Goal: Information Seeking & Learning: Learn about a topic

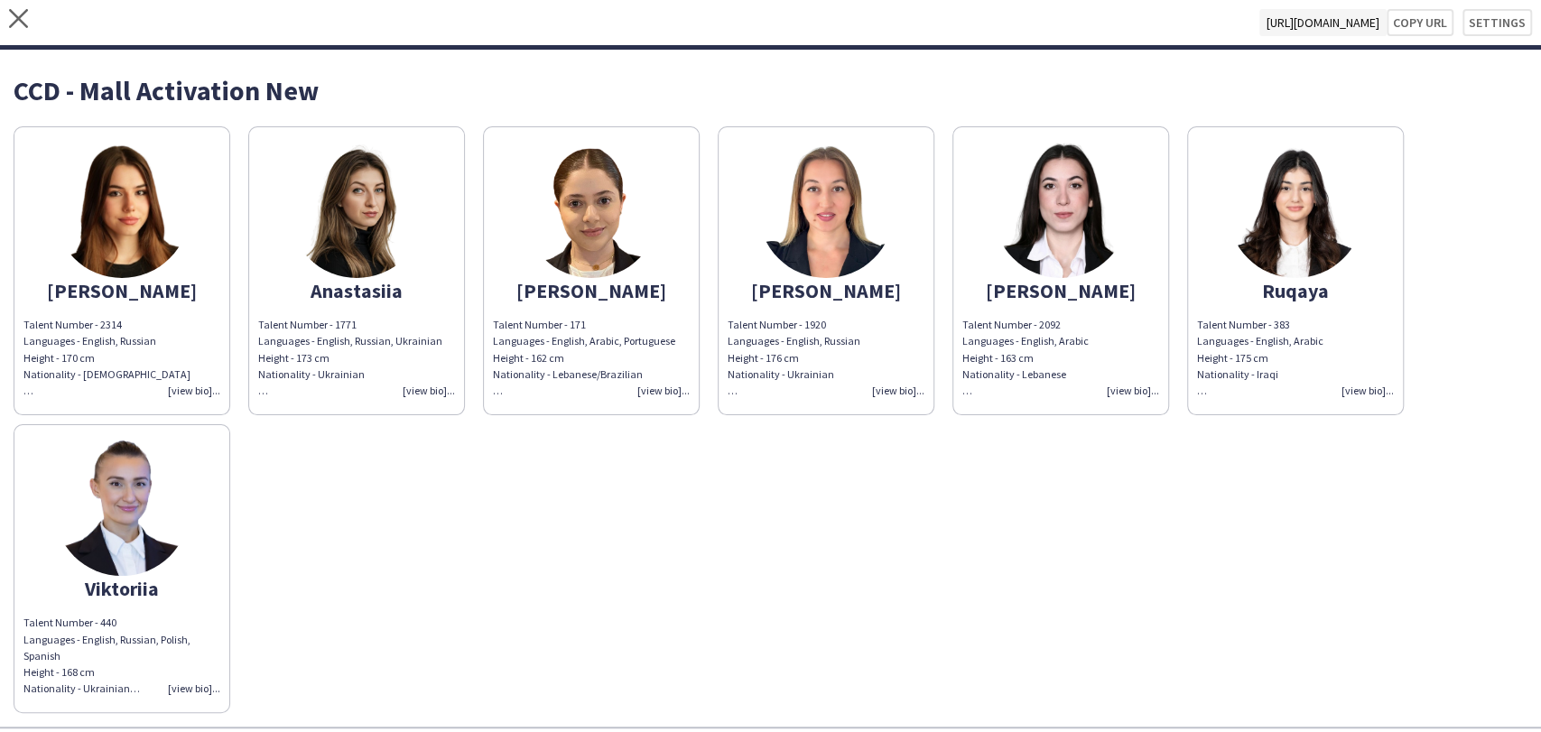
click at [135, 186] on img at bounding box center [121, 210] width 135 height 135
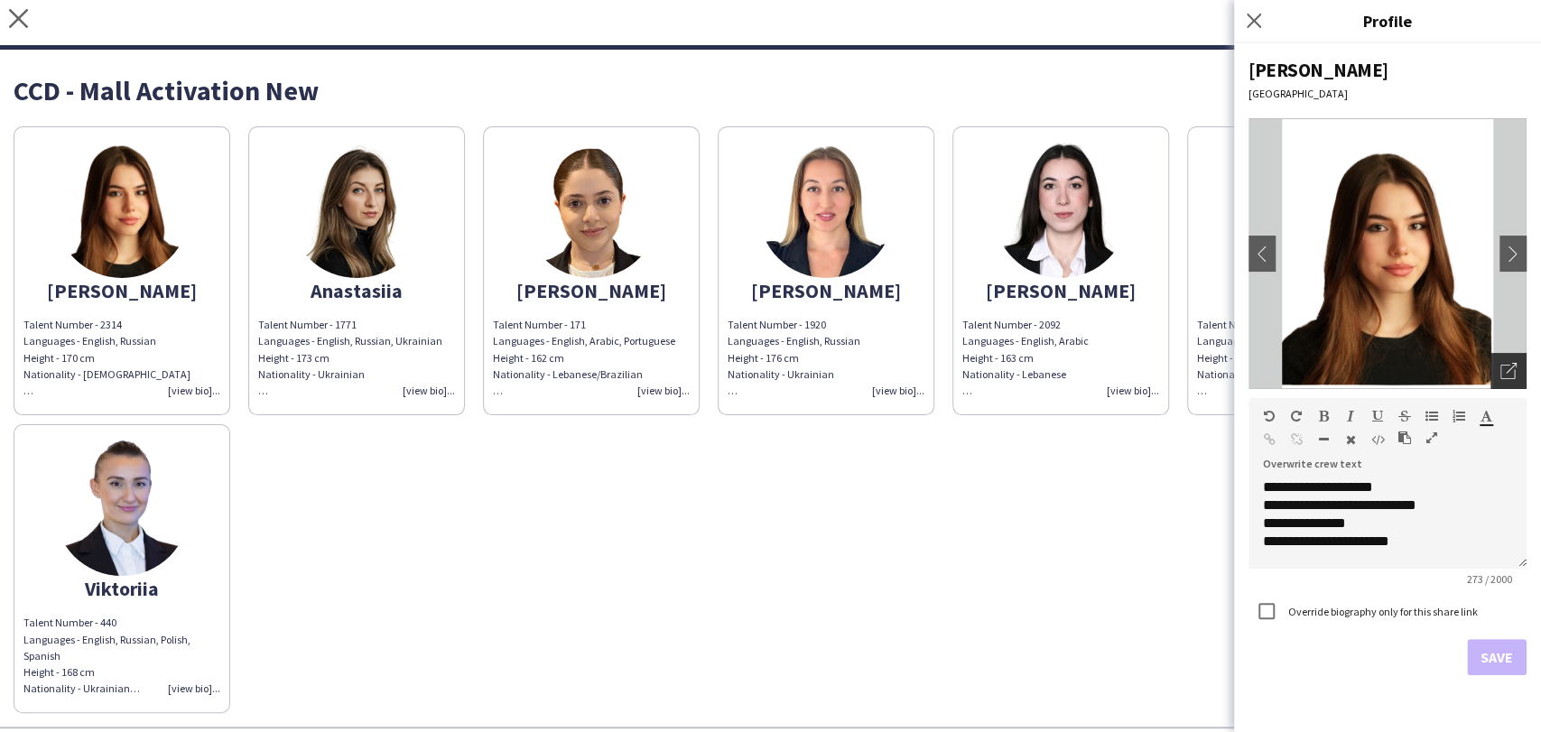
click at [1510, 357] on div "Open photos pop-in" at bounding box center [1509, 371] width 36 height 36
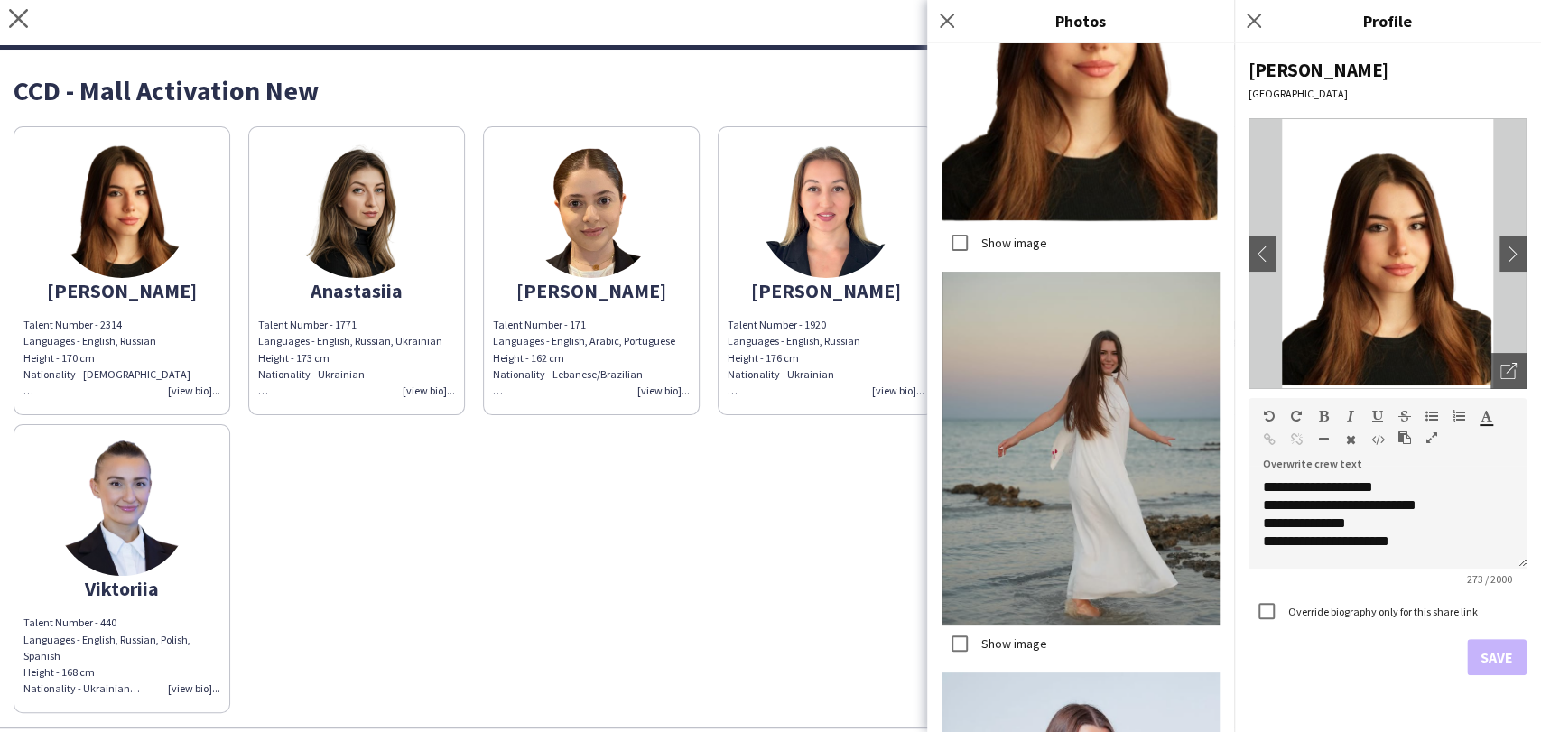
scroll to position [2826, 0]
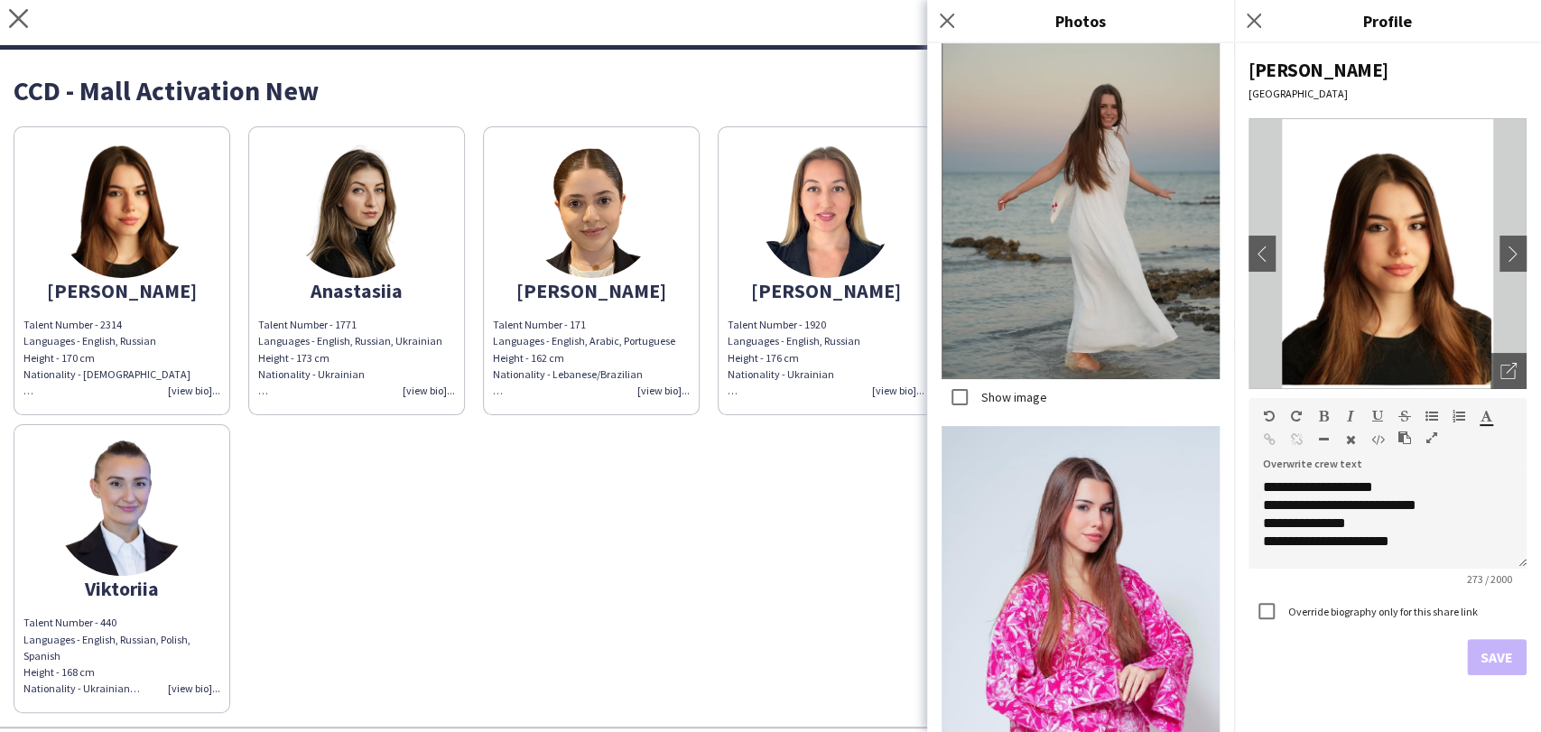
click at [371, 237] on img at bounding box center [356, 210] width 135 height 135
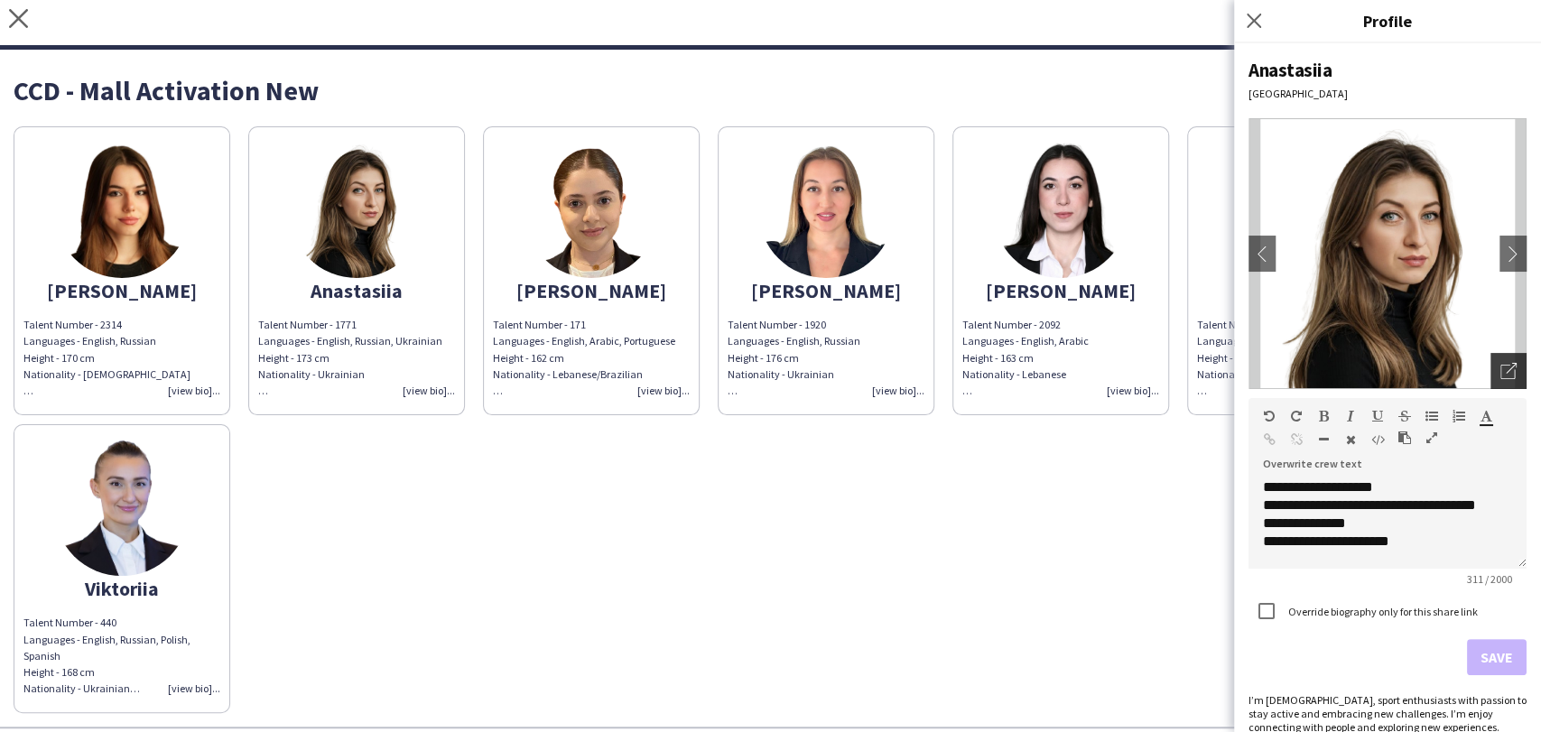
click at [1501, 377] on icon "Open photos pop-in" at bounding box center [1509, 371] width 16 height 16
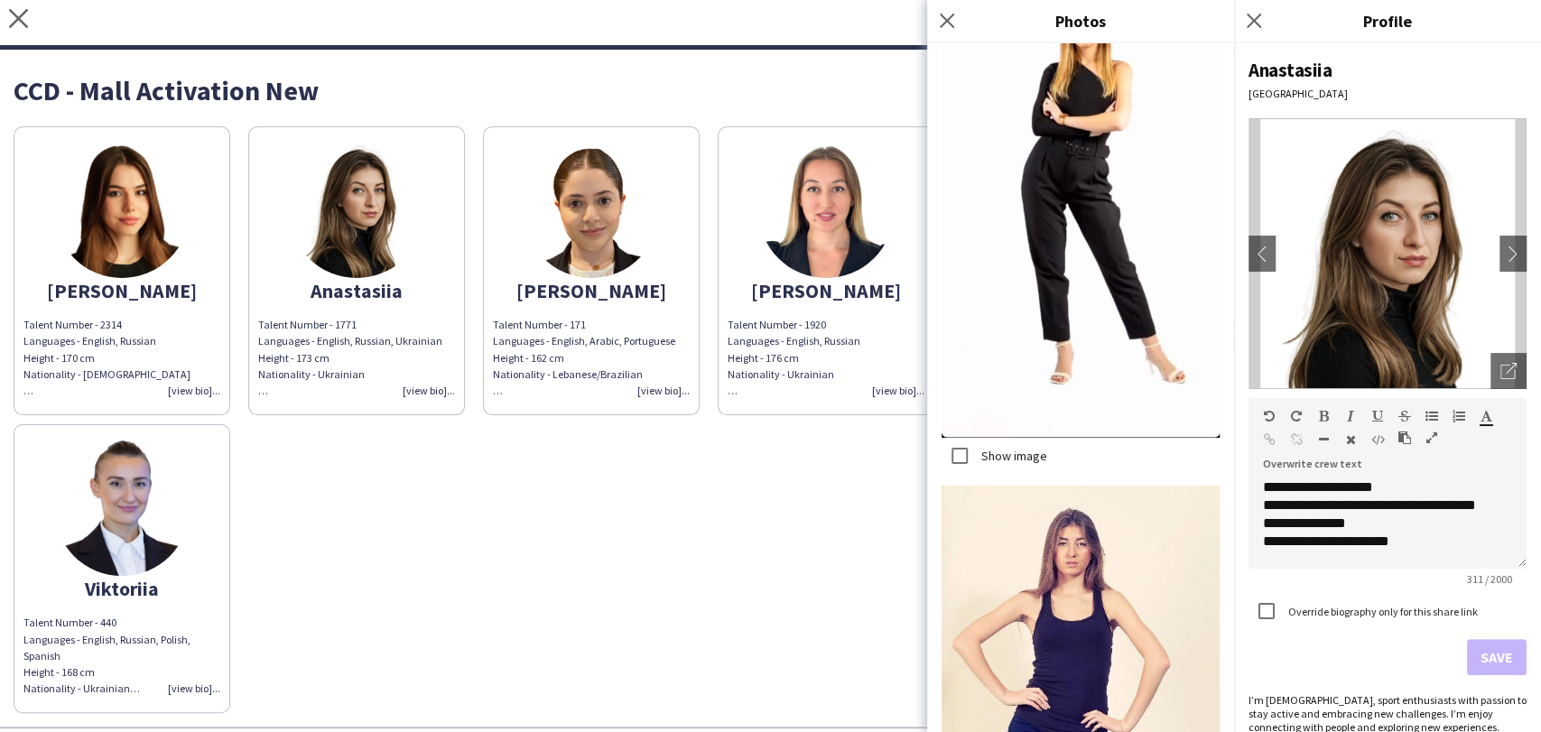
scroll to position [1003, 0]
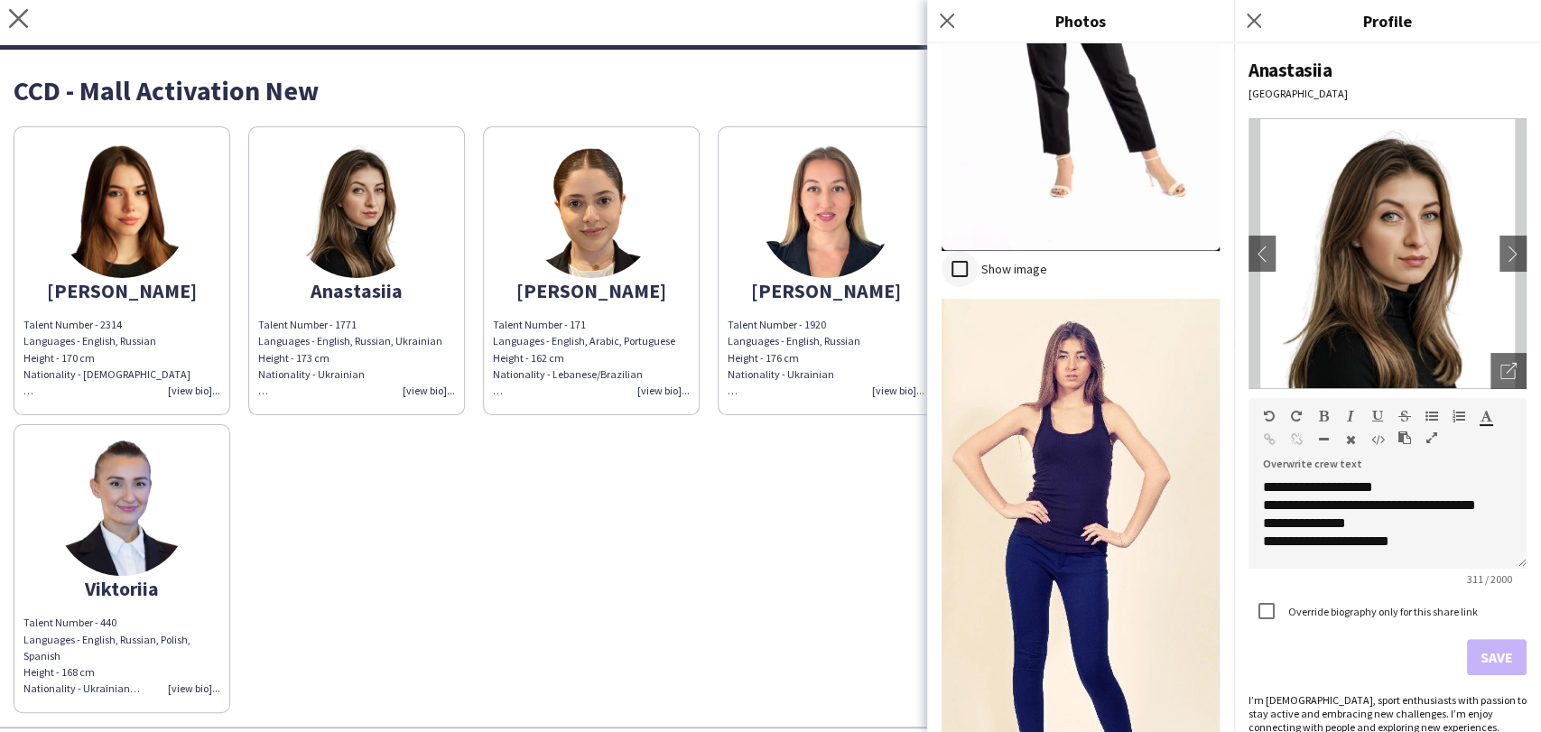
click at [980, 247] on div at bounding box center [959, 268] width 43 height 43
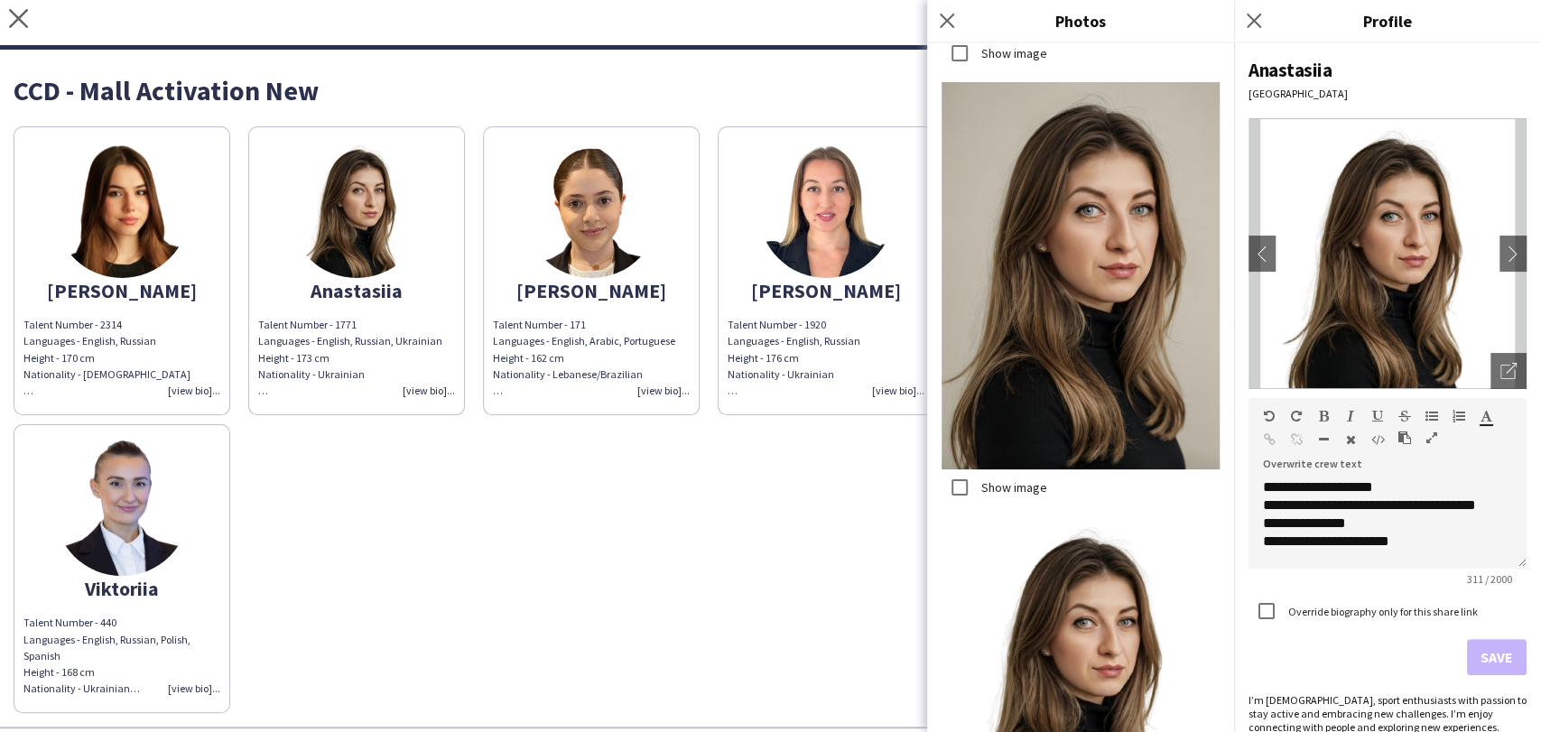
scroll to position [3113, 0]
click at [1249, 23] on icon "Close pop-in" at bounding box center [1253, 20] width 17 height 17
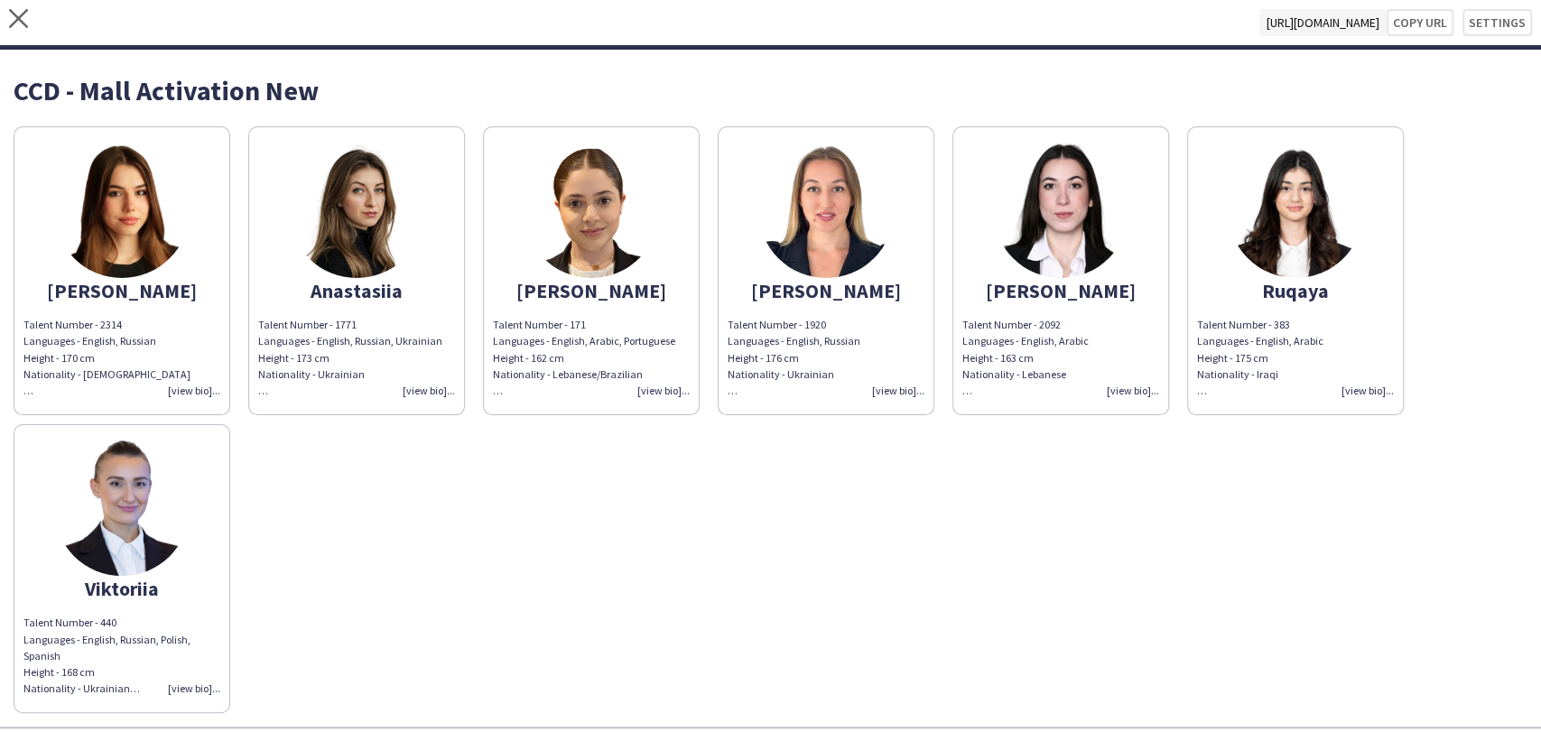
click at [623, 226] on img at bounding box center [591, 210] width 135 height 135
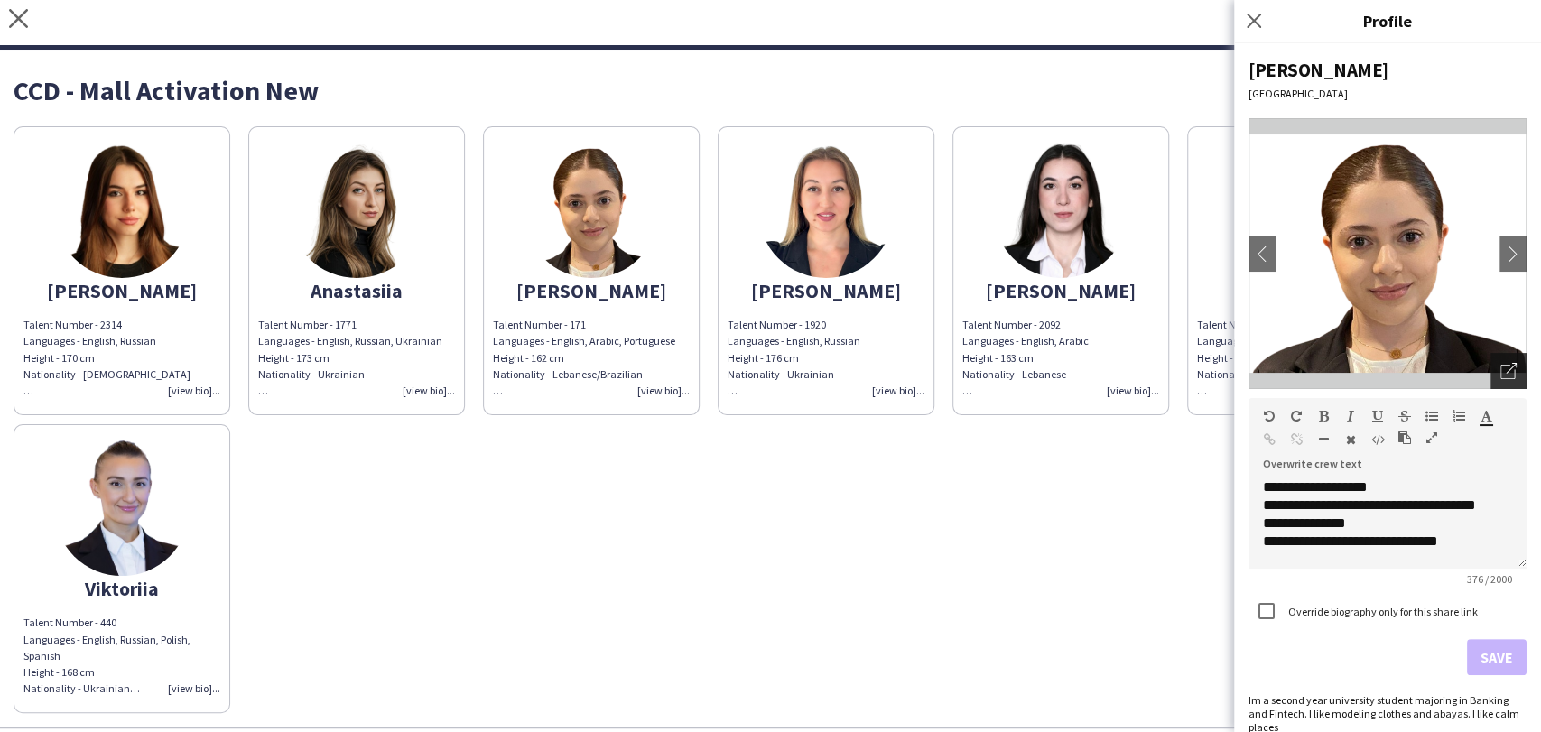
click at [1501, 369] on icon "Open photos pop-in" at bounding box center [1509, 371] width 16 height 16
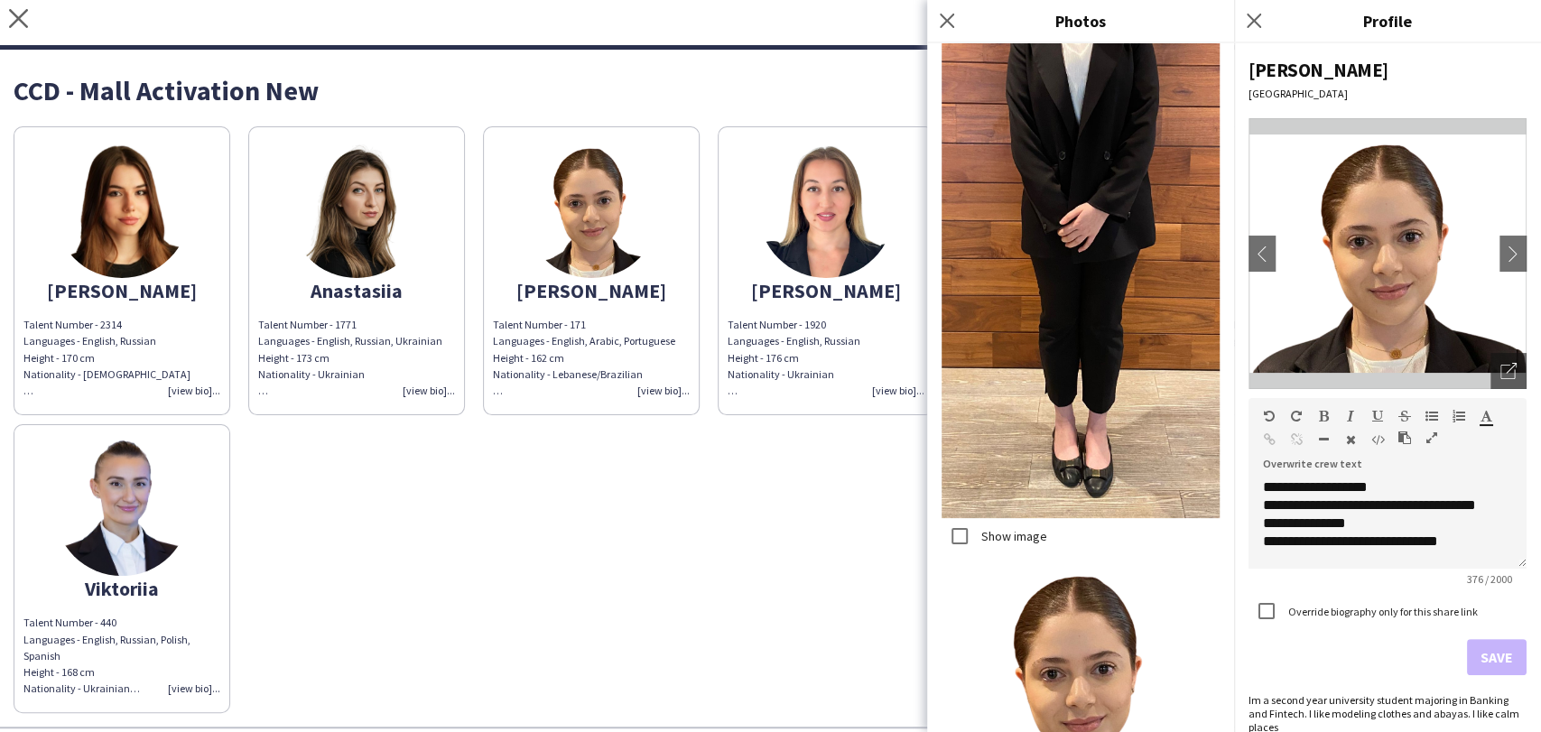
scroll to position [944, 0]
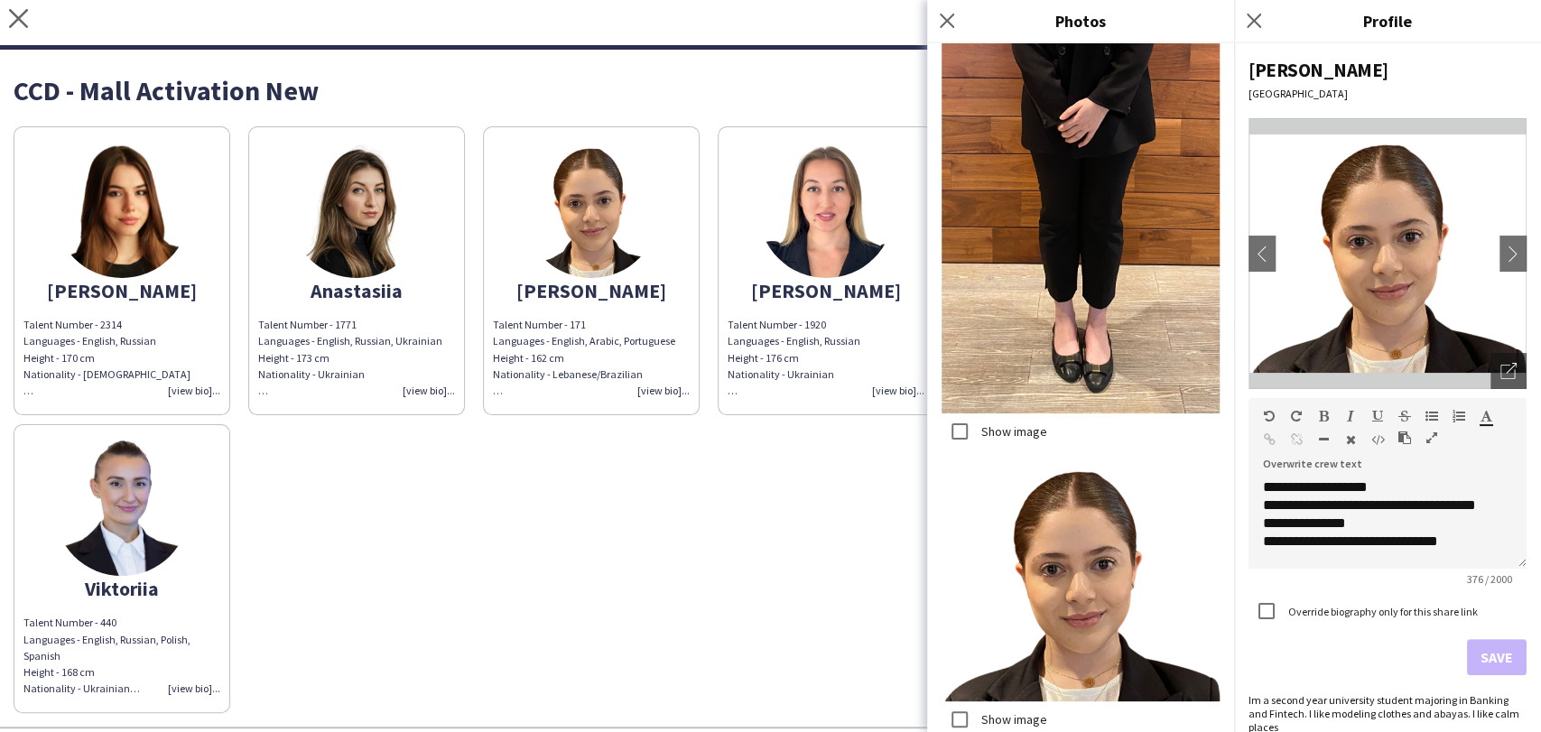
click at [811, 218] on img at bounding box center [825, 210] width 135 height 135
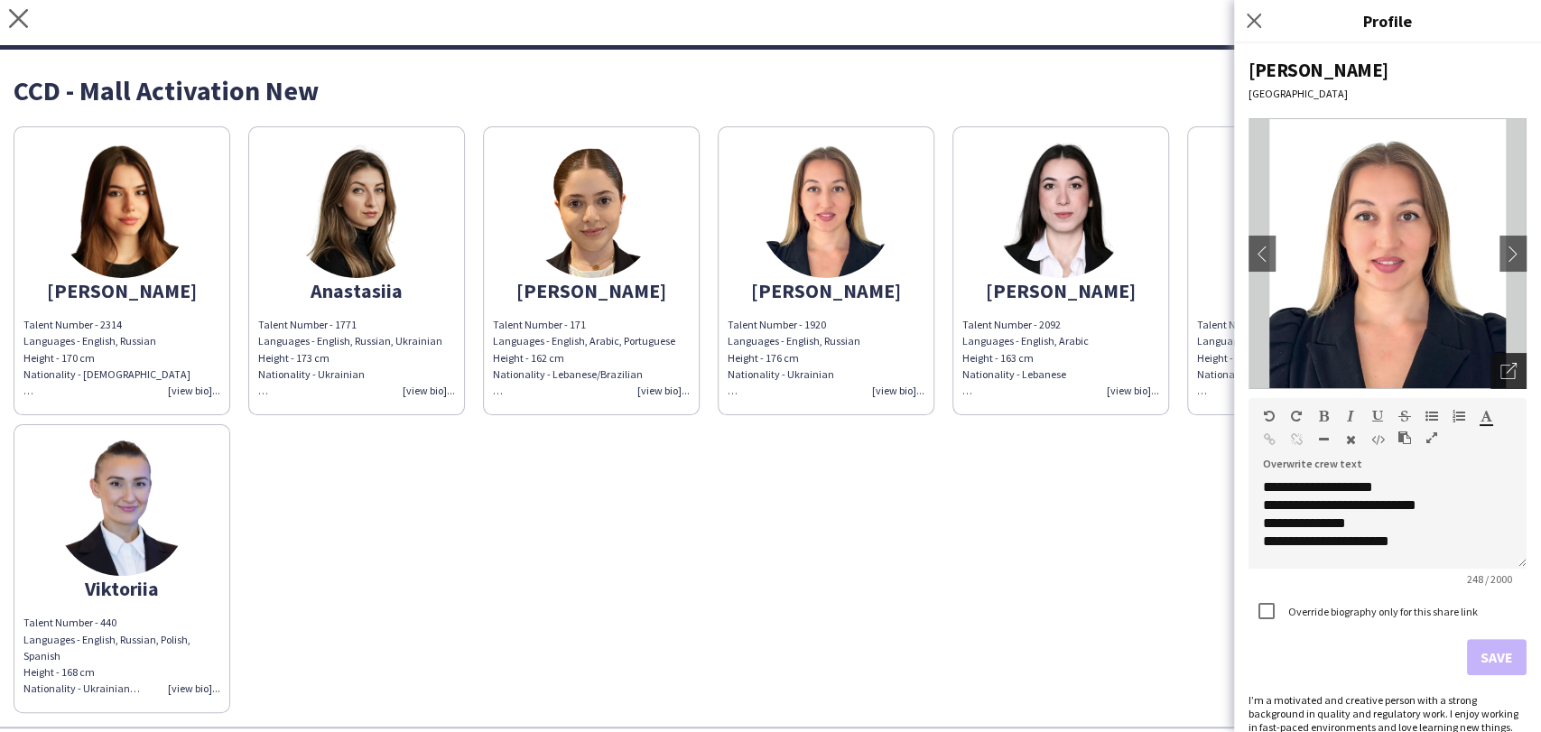
click at [1504, 374] on div "Open photos pop-in" at bounding box center [1509, 371] width 36 height 36
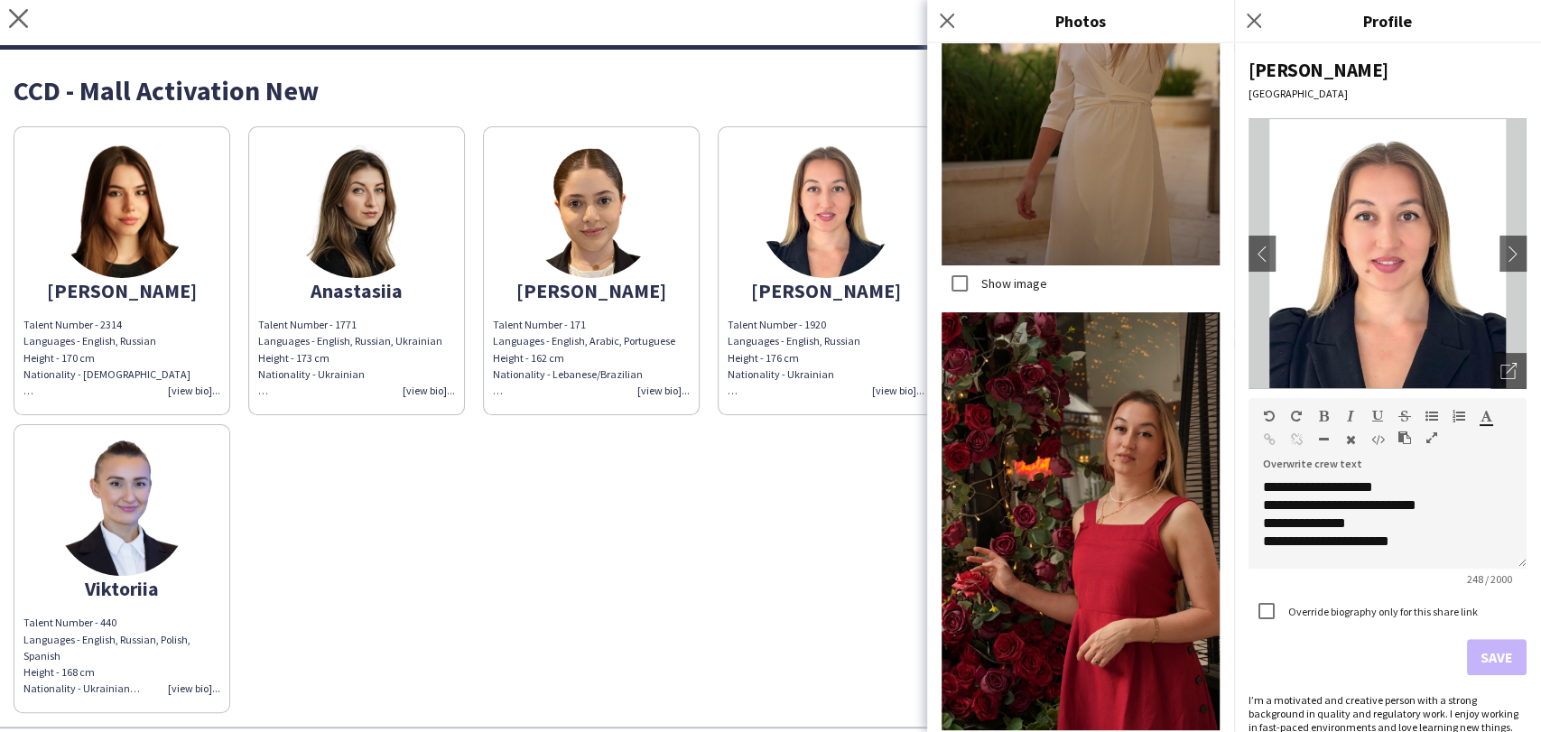
scroll to position [3870, 0]
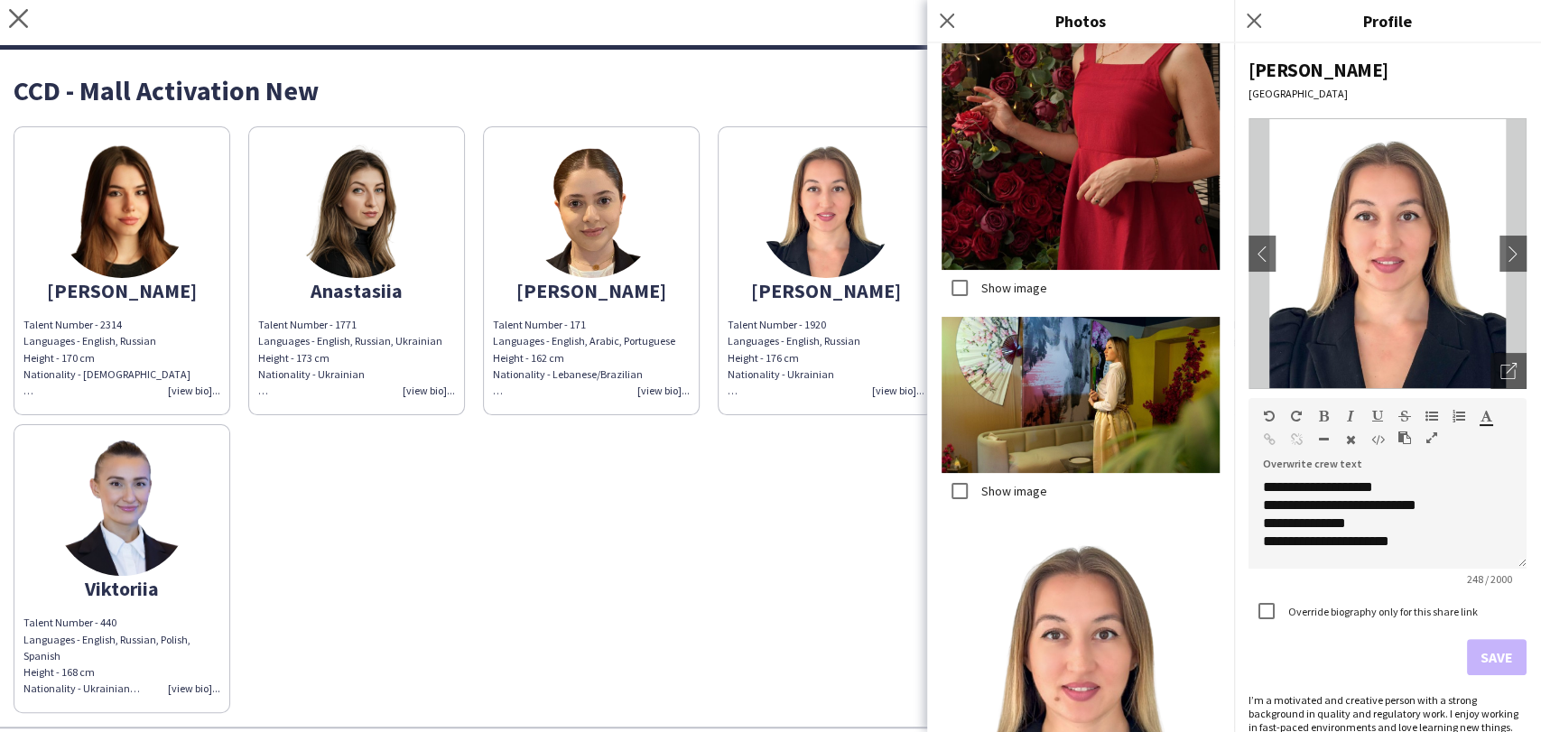
click at [868, 537] on div "Alicia Talent Number - 2314 Languages - English, Russian Height - 170 cm Nation…" at bounding box center [771, 415] width 1514 height 596
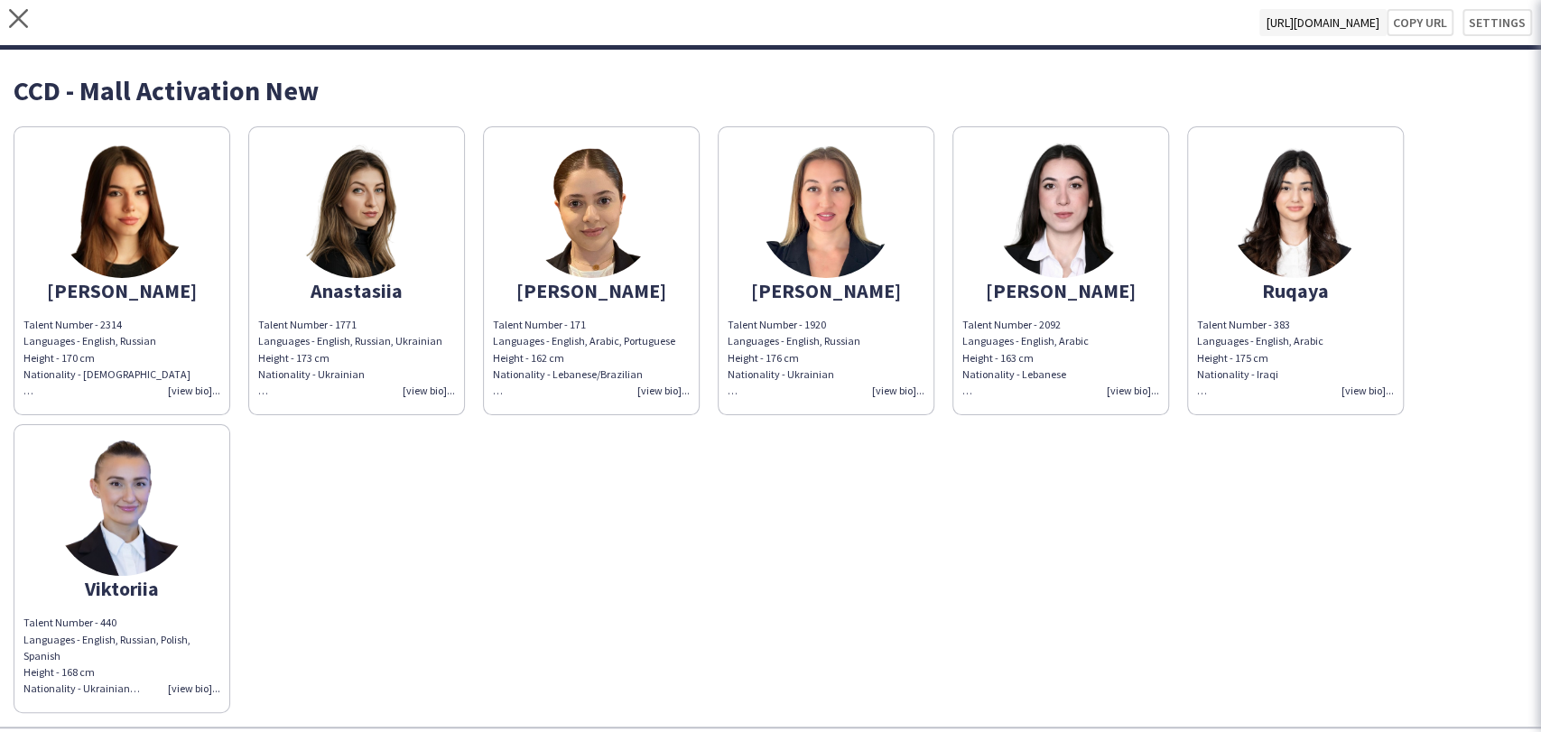
click at [1089, 223] on img at bounding box center [1060, 210] width 135 height 135
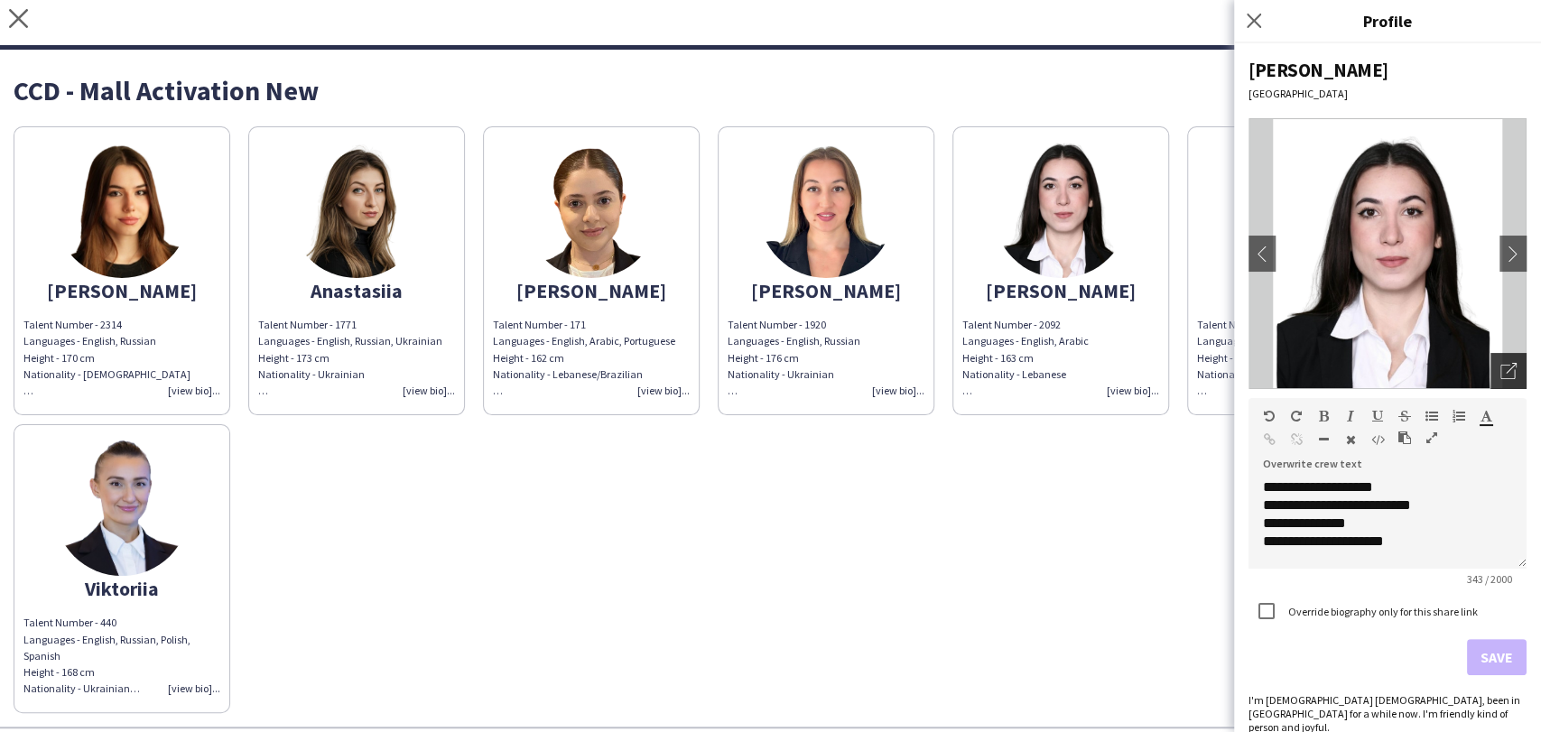
click at [1496, 379] on div "Open photos pop-in" at bounding box center [1509, 371] width 36 height 36
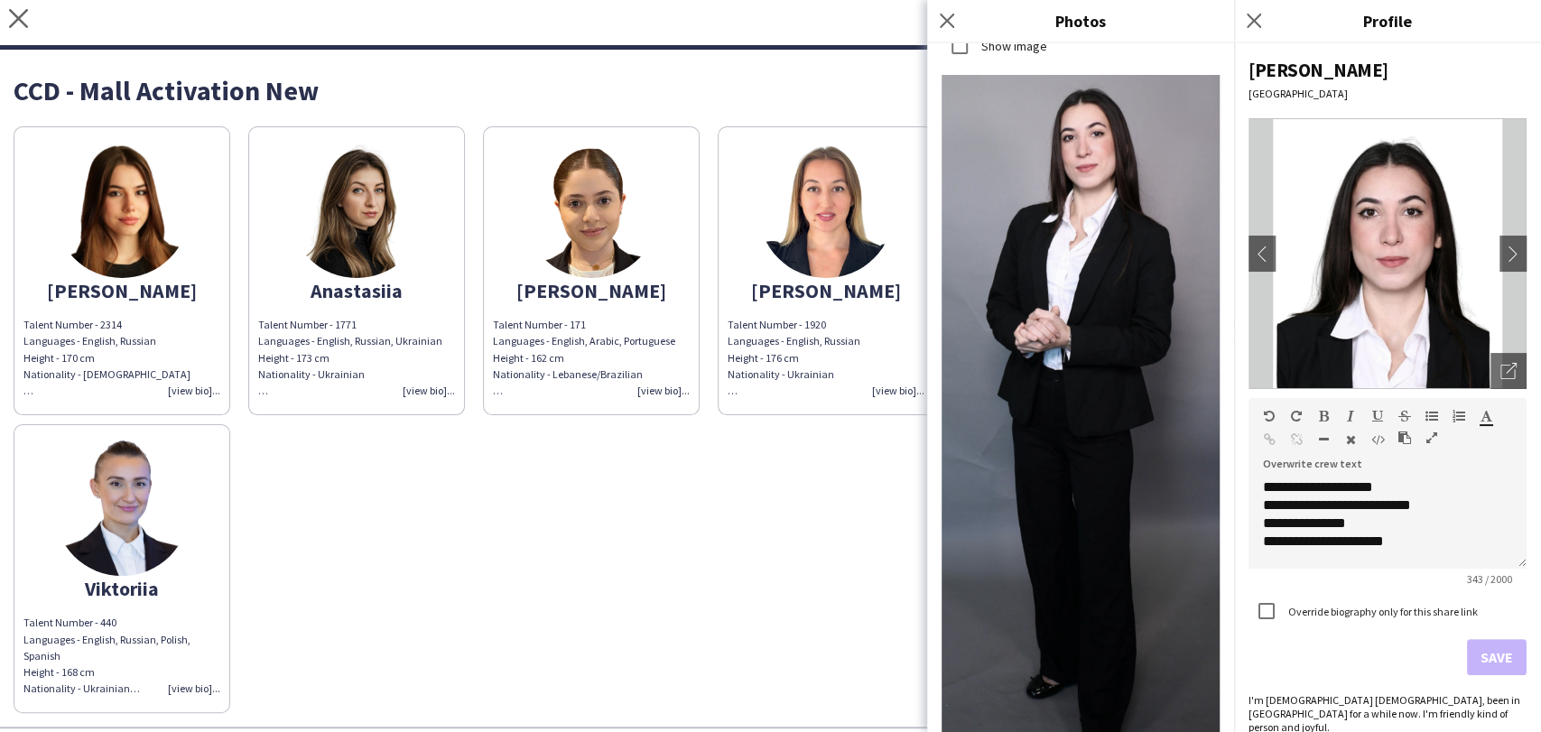
scroll to position [673, 0]
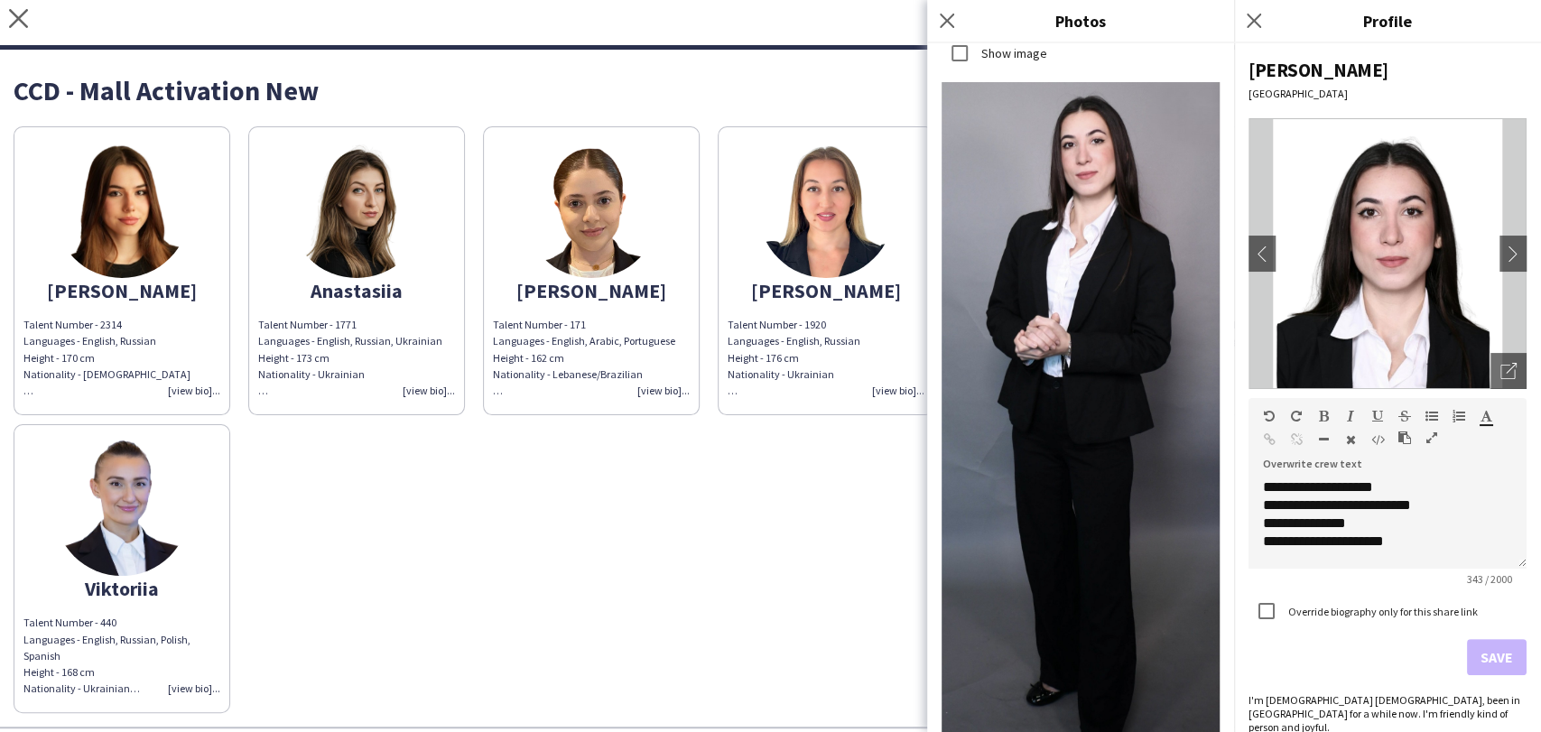
drag, startPoint x: 718, startPoint y: 495, endPoint x: 790, endPoint y: 464, distance: 78.5
click at [720, 495] on div "Alicia Talent Number - 2314 Languages - English, Russian Height - 170 cm Nation…" at bounding box center [771, 415] width 1514 height 596
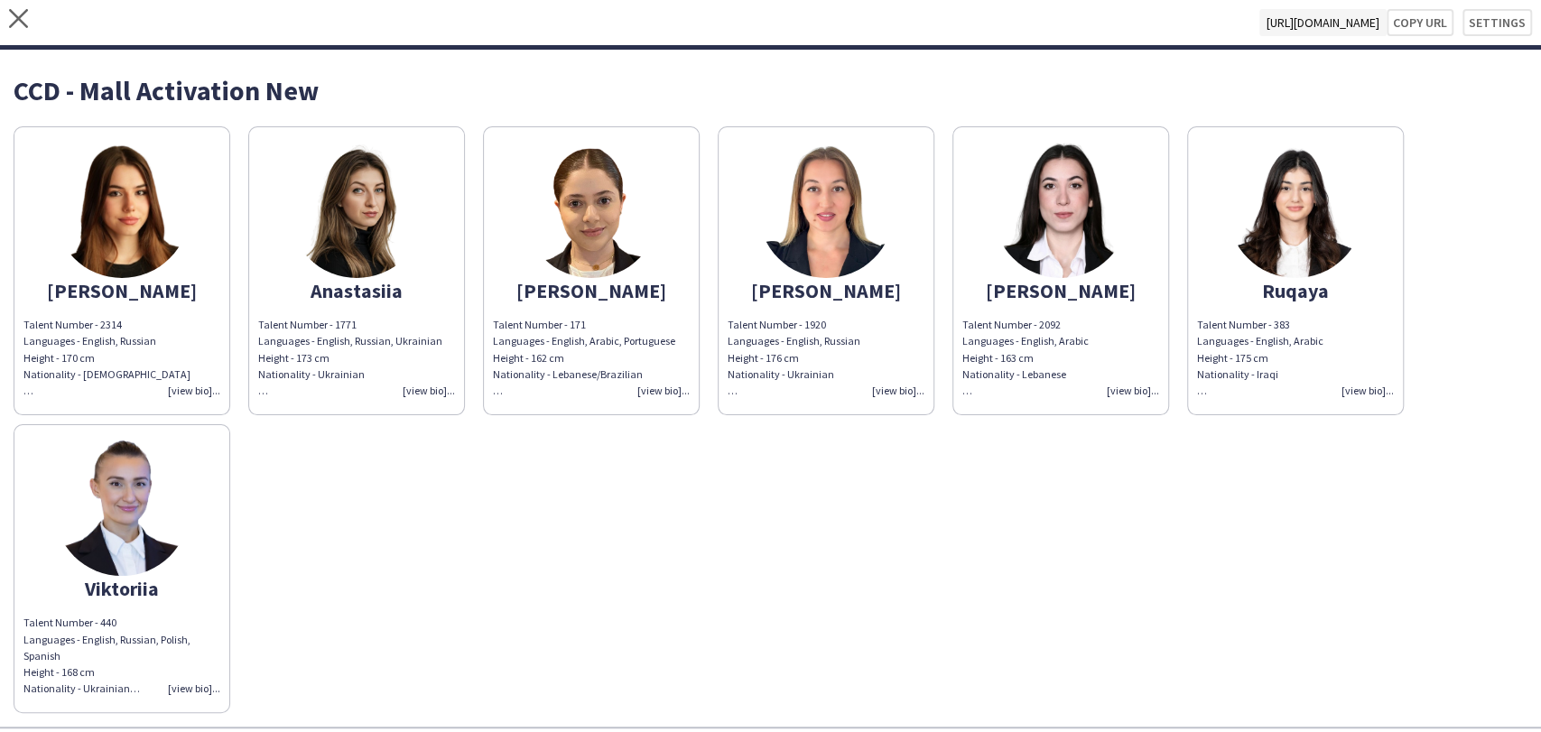
click at [1312, 206] on img at bounding box center [1295, 210] width 135 height 135
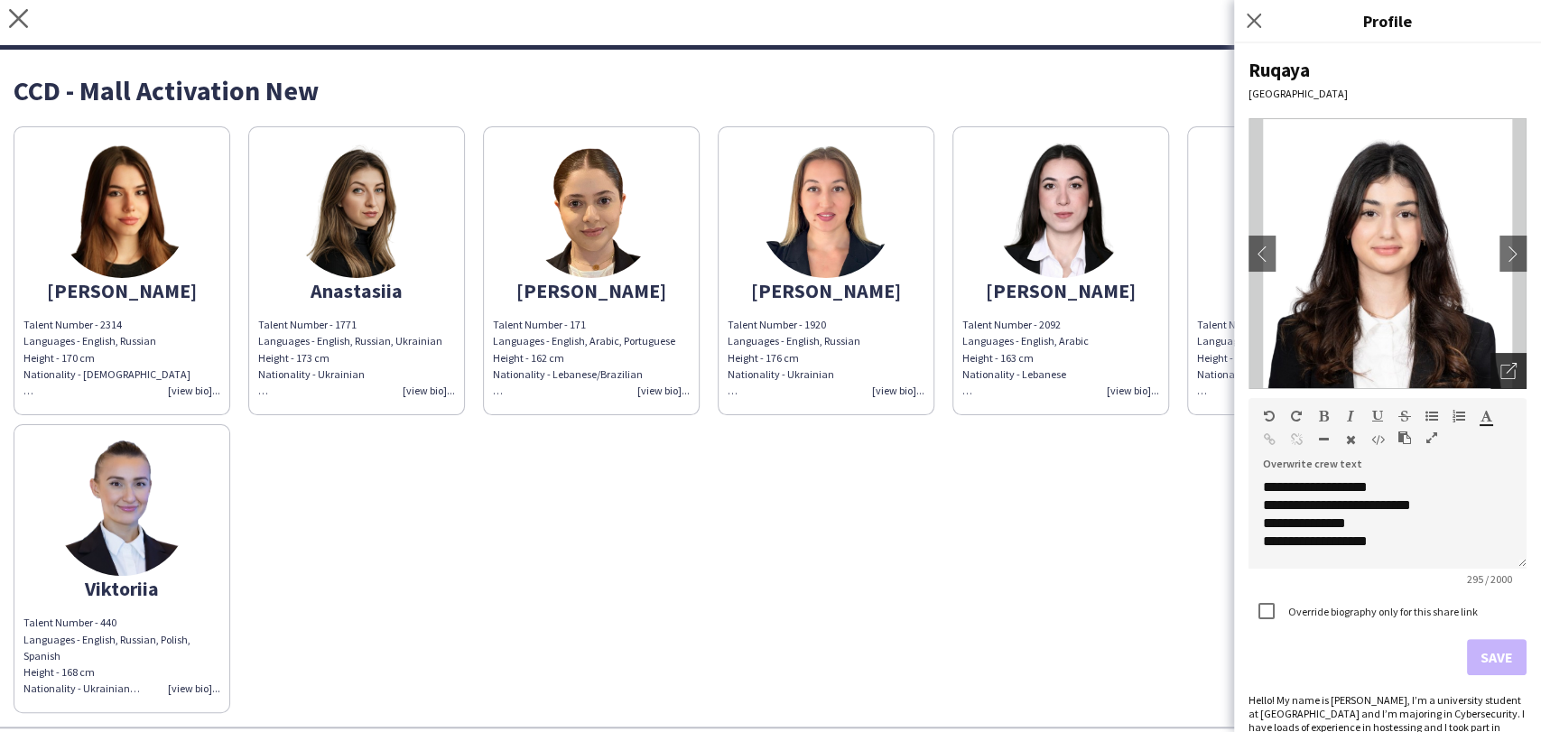
click at [1501, 368] on icon "Open photos pop-in" at bounding box center [1509, 371] width 16 height 16
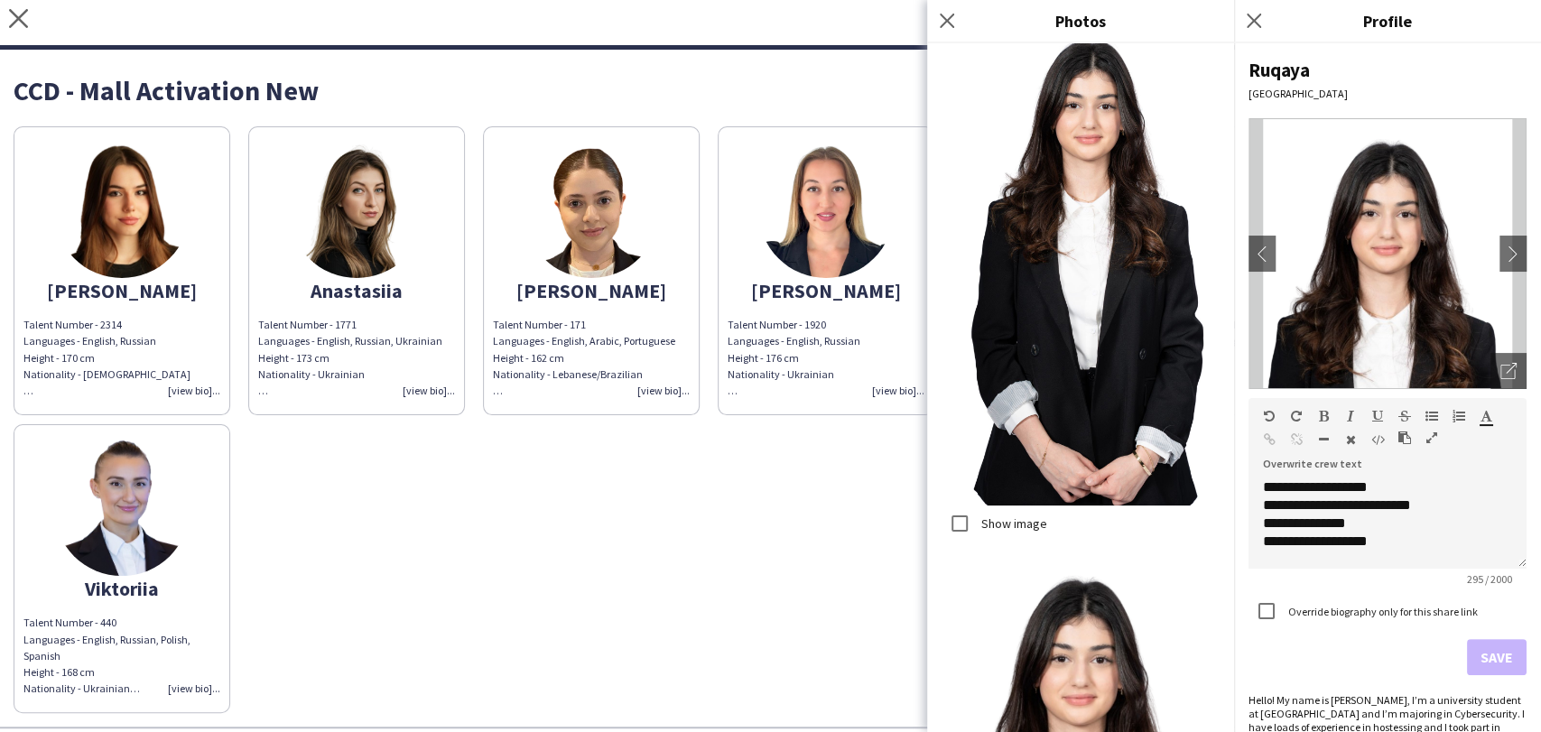
scroll to position [3976, 0]
click at [24, 522] on app-share-pages-crew-card "Viktoriia Talent Number - 440 Languages - English, Russian, Polish, Spanish Hei…" at bounding box center [122, 568] width 217 height 289
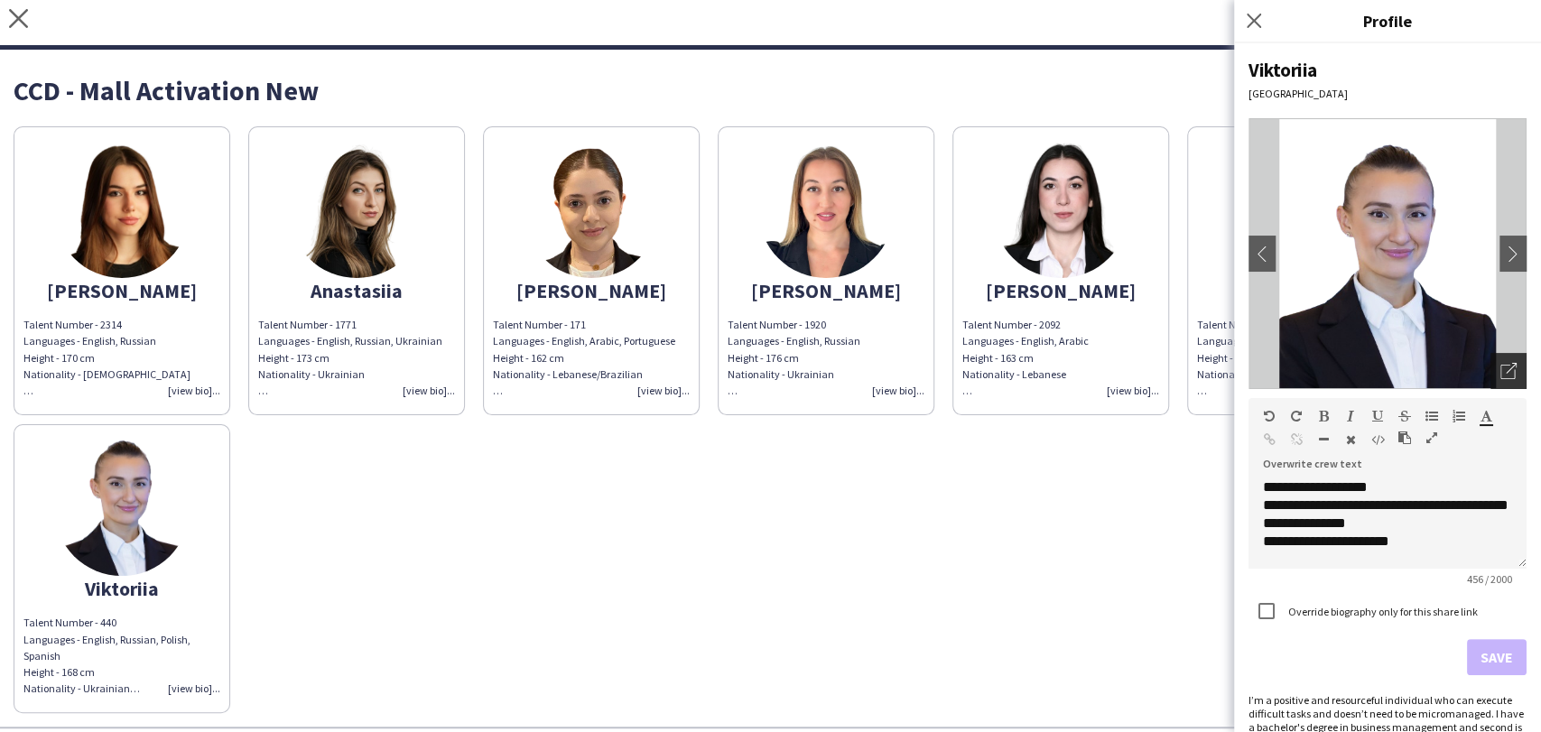
click at [1501, 371] on icon "Open photos pop-in" at bounding box center [1509, 371] width 16 height 16
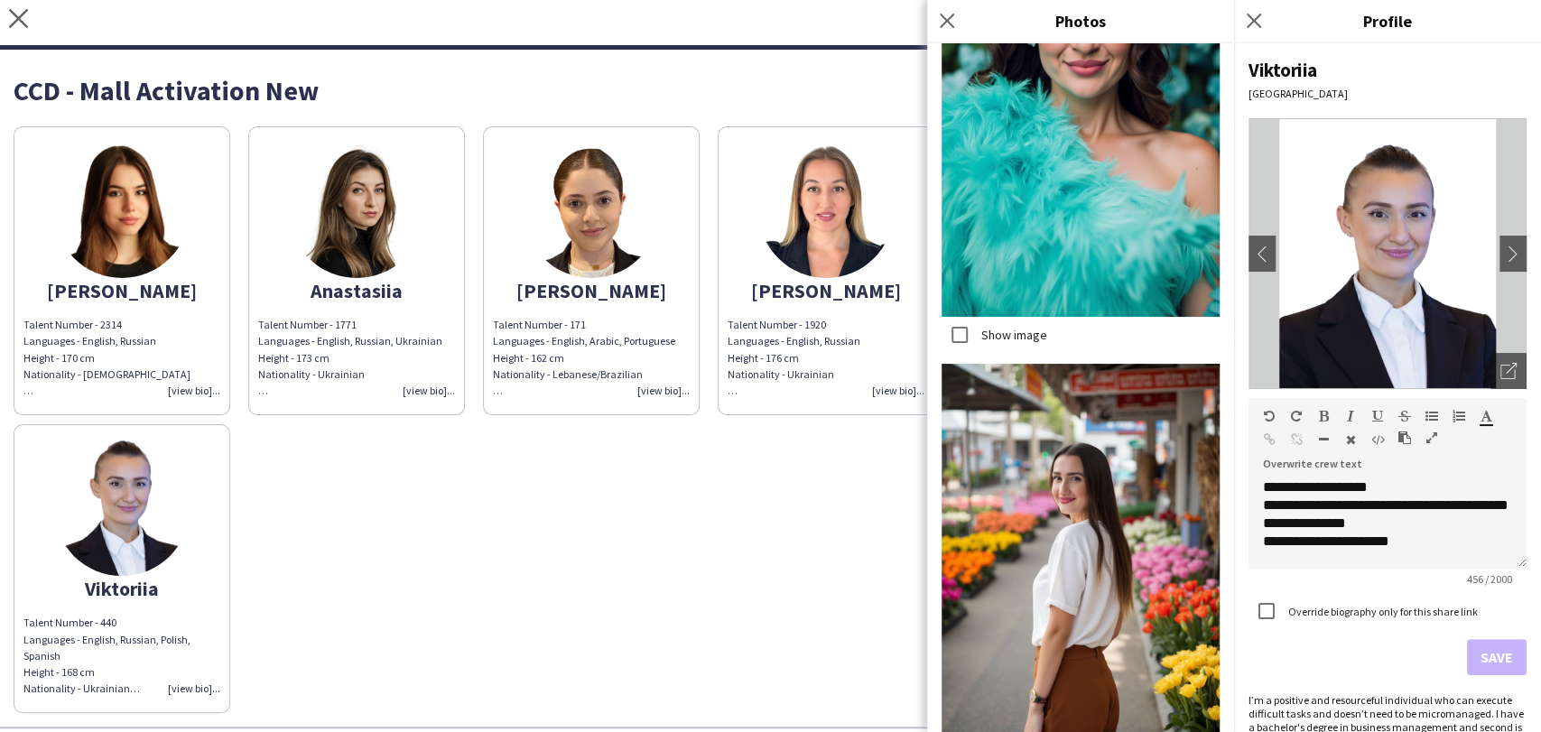
scroll to position [7063, 0]
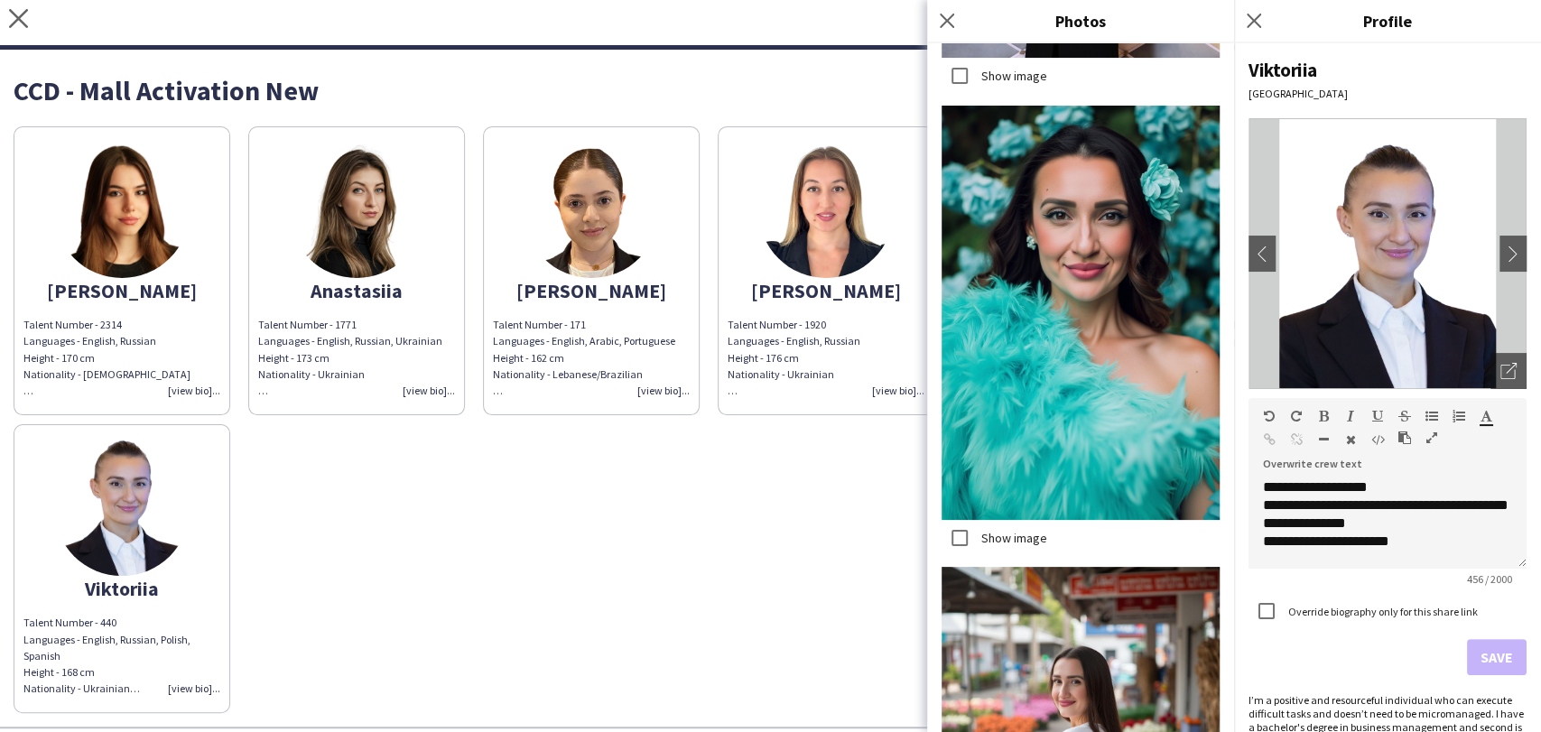
click at [747, 561] on div "Alicia Talent Number - 2314 Languages - English, Russian Height - 170 cm Nation…" at bounding box center [771, 415] width 1514 height 596
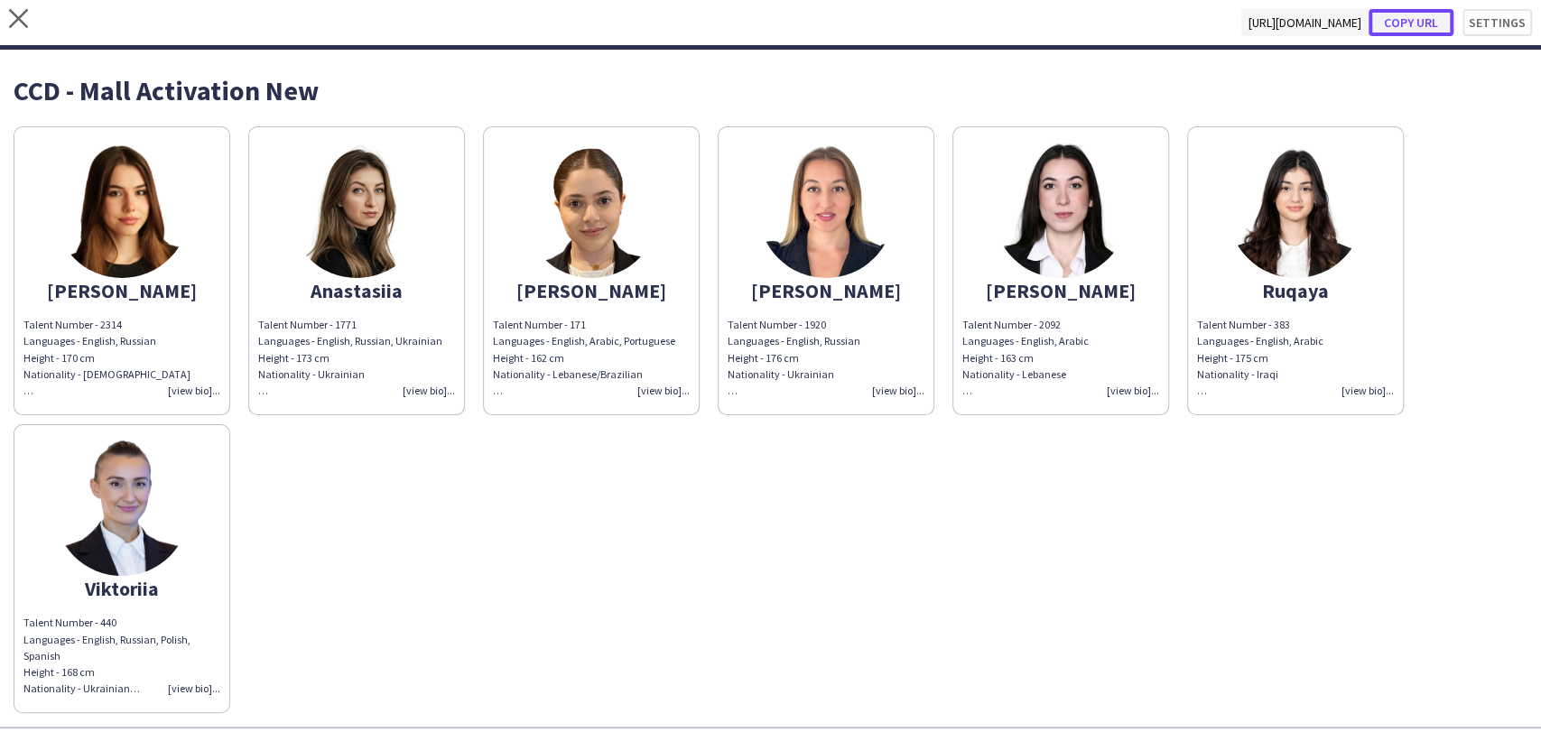
click at [1397, 16] on button "Copy url" at bounding box center [1411, 22] width 85 height 27
click at [1416, 32] on button "Copy url" at bounding box center [1411, 22] width 85 height 27
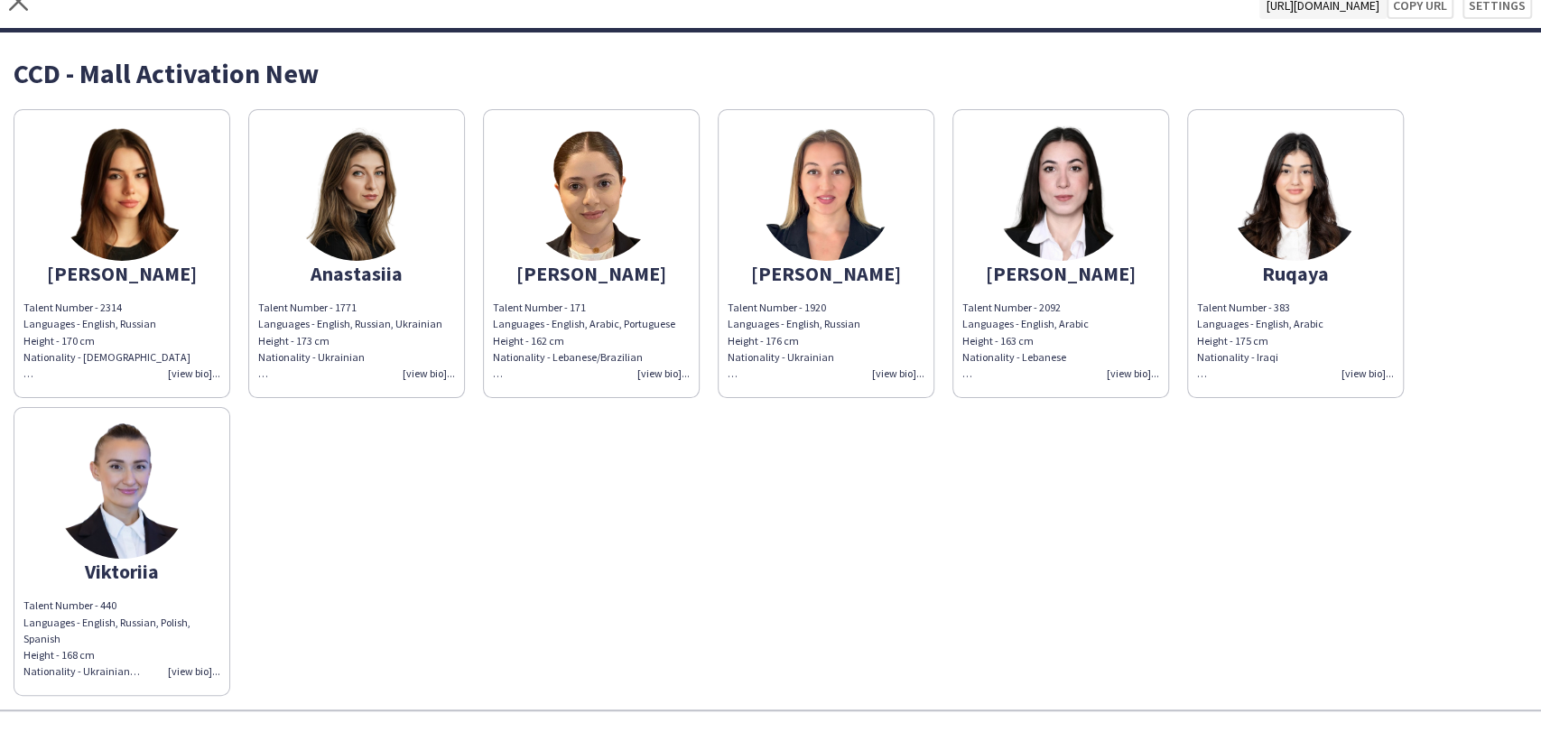
scroll to position [0, 0]
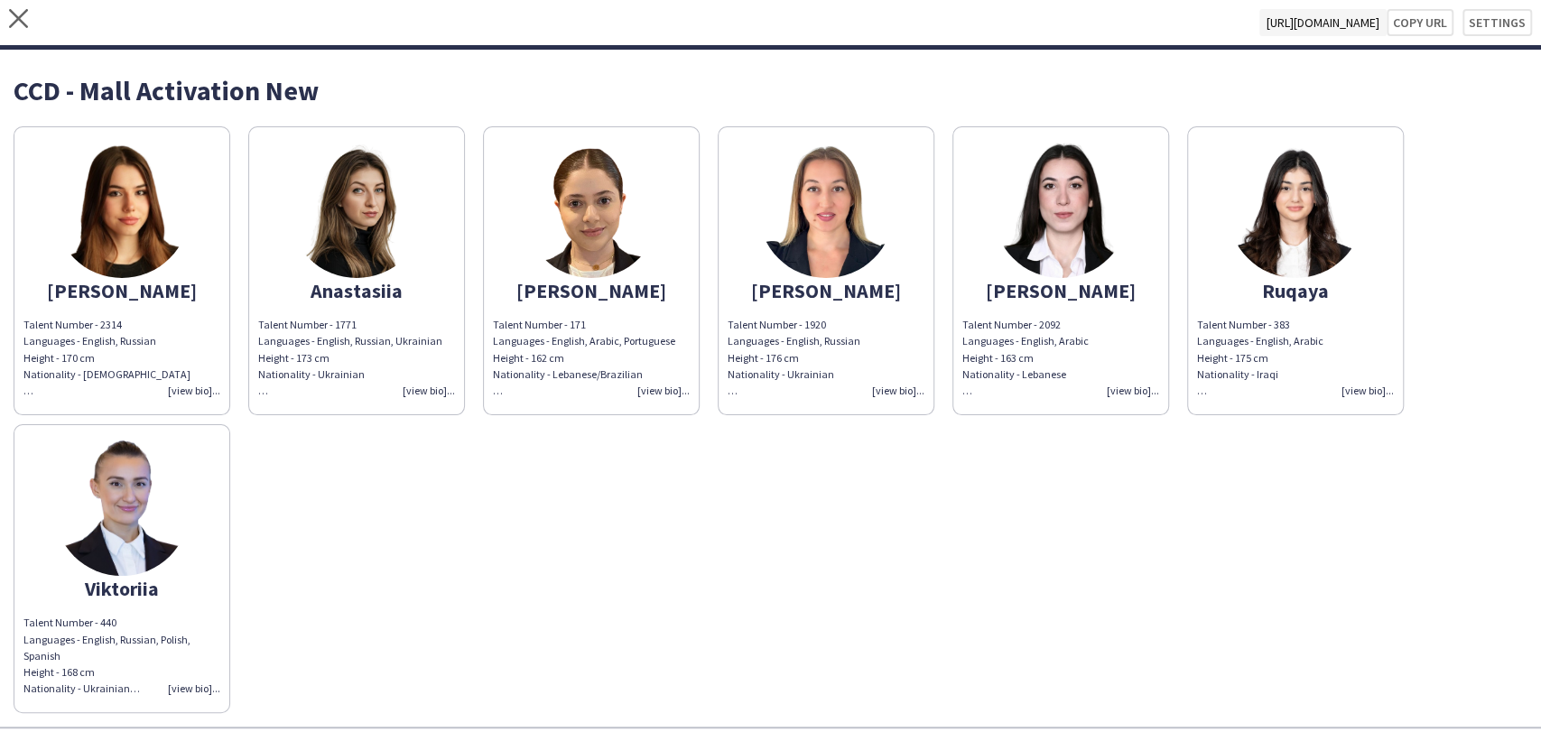
click at [103, 235] on img at bounding box center [121, 210] width 135 height 135
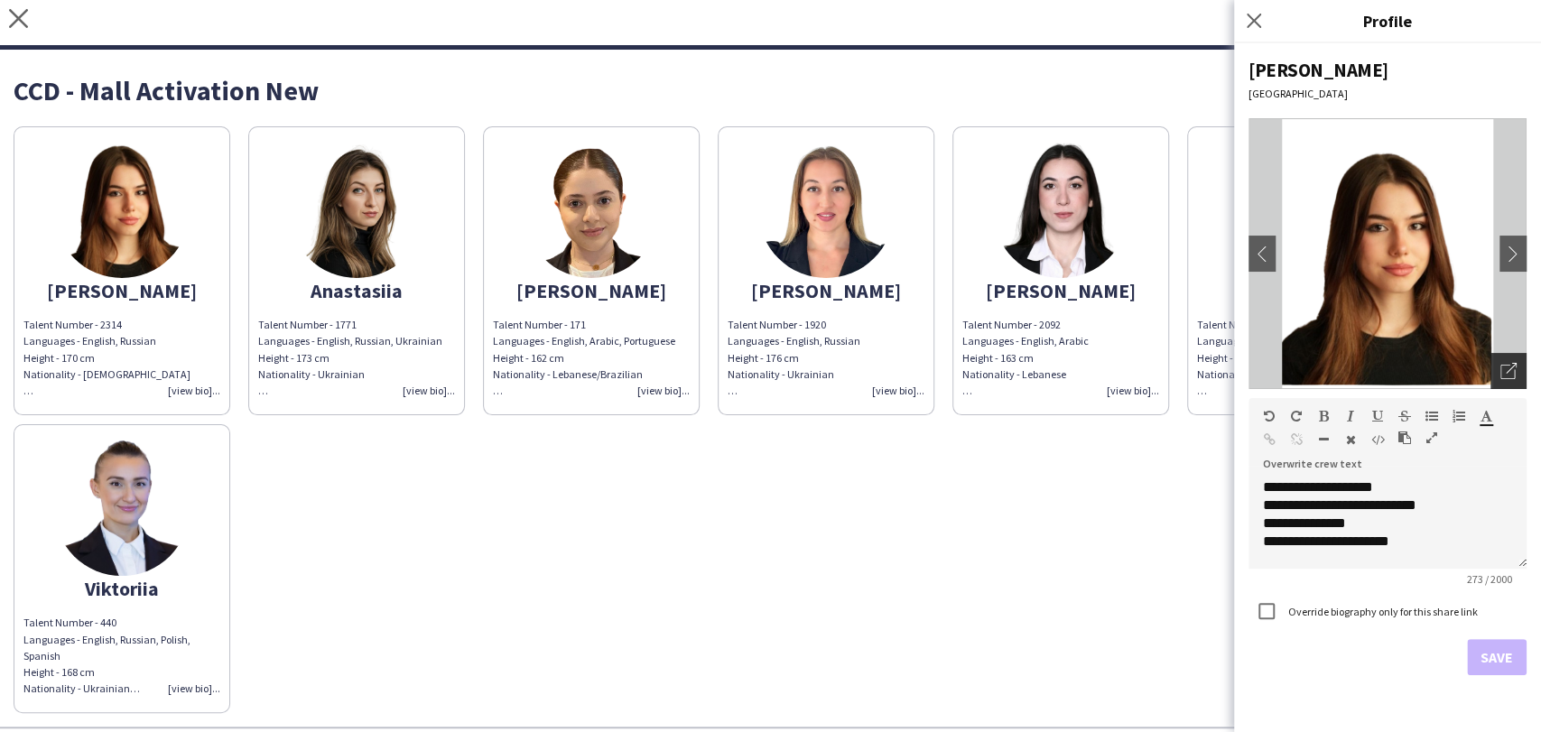
click at [1519, 365] on div "Open photos pop-in" at bounding box center [1509, 371] width 36 height 36
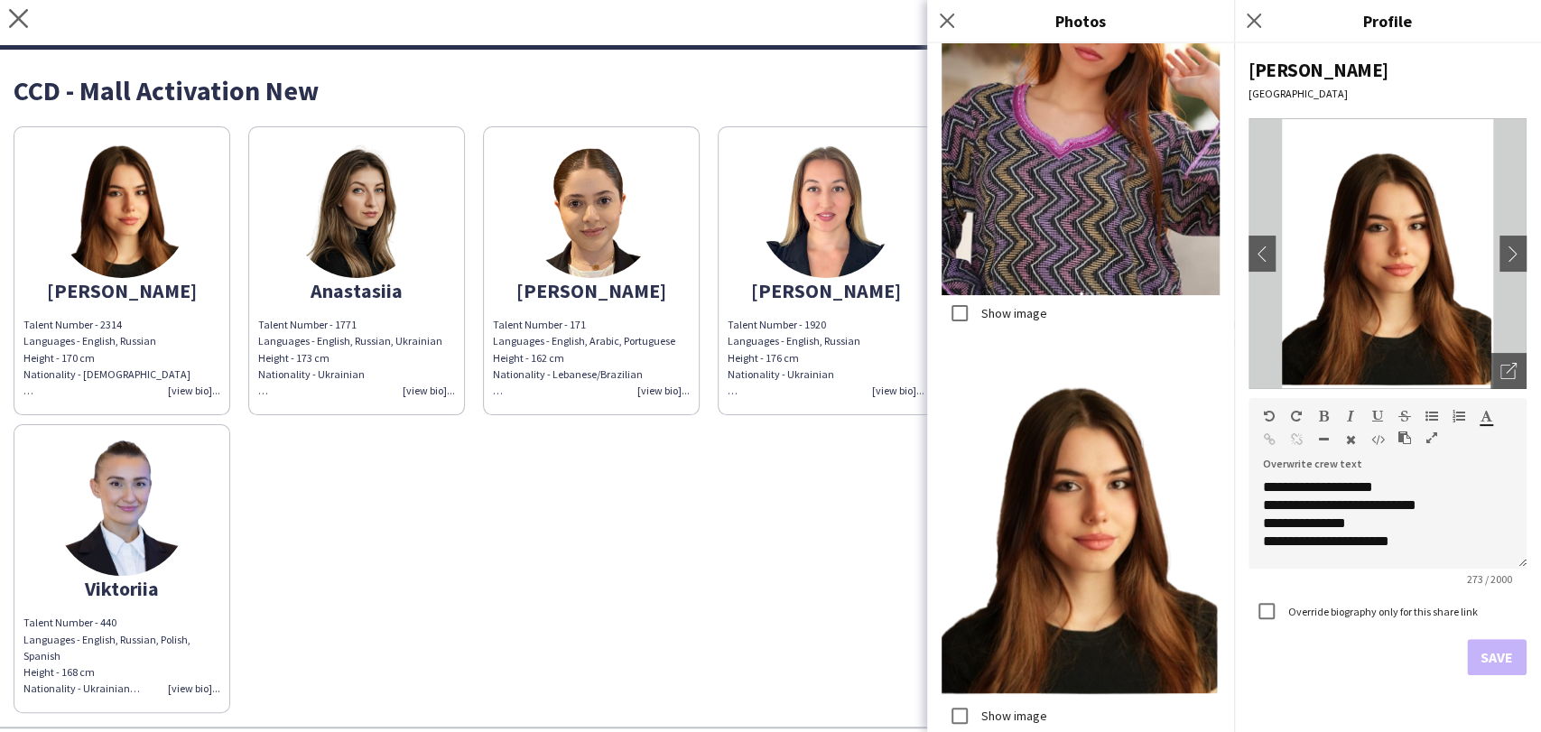
scroll to position [2826, 0]
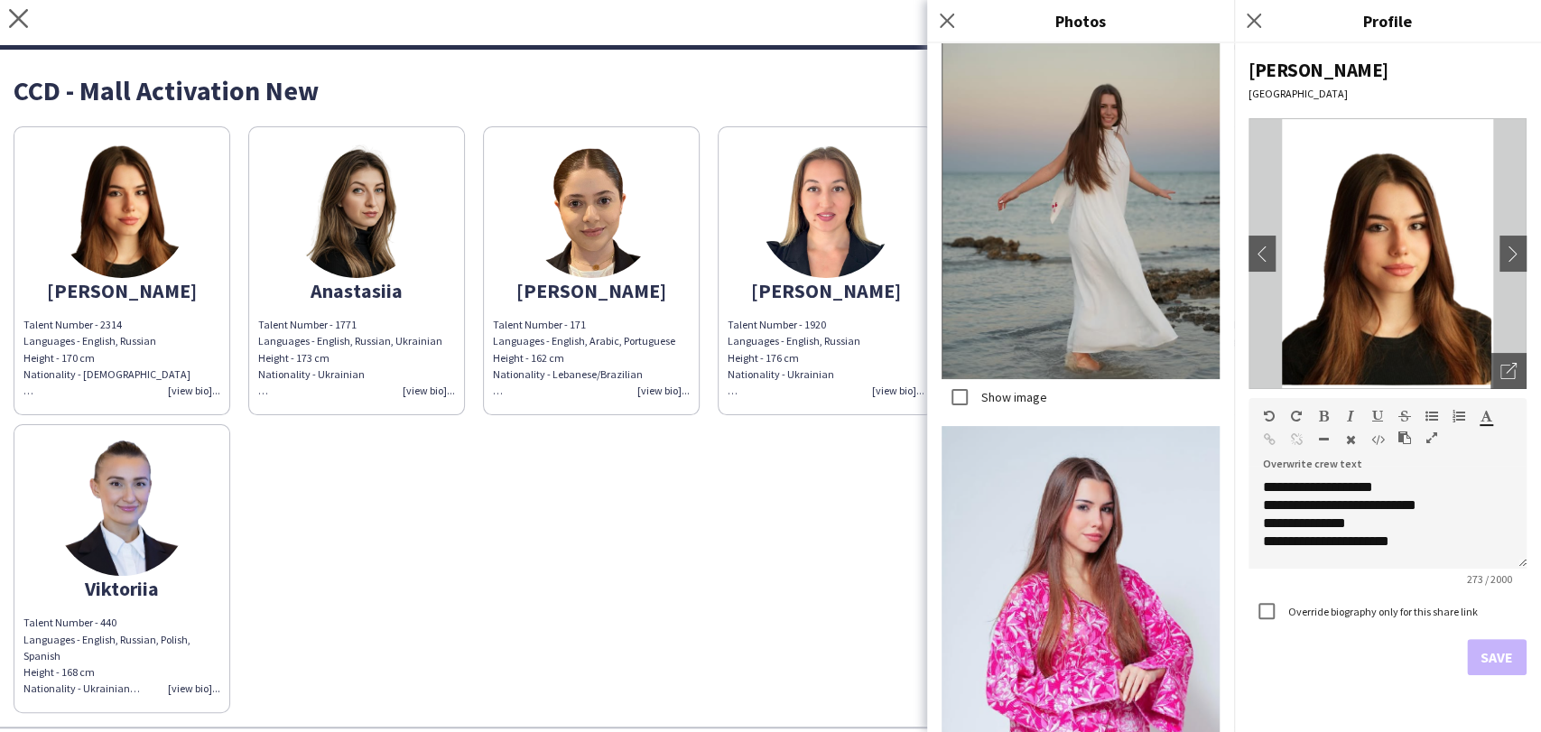
click at [598, 564] on div "Alicia Talent Number - 2314 Languages - English, Russian Height - 170 cm Nation…" at bounding box center [771, 415] width 1514 height 596
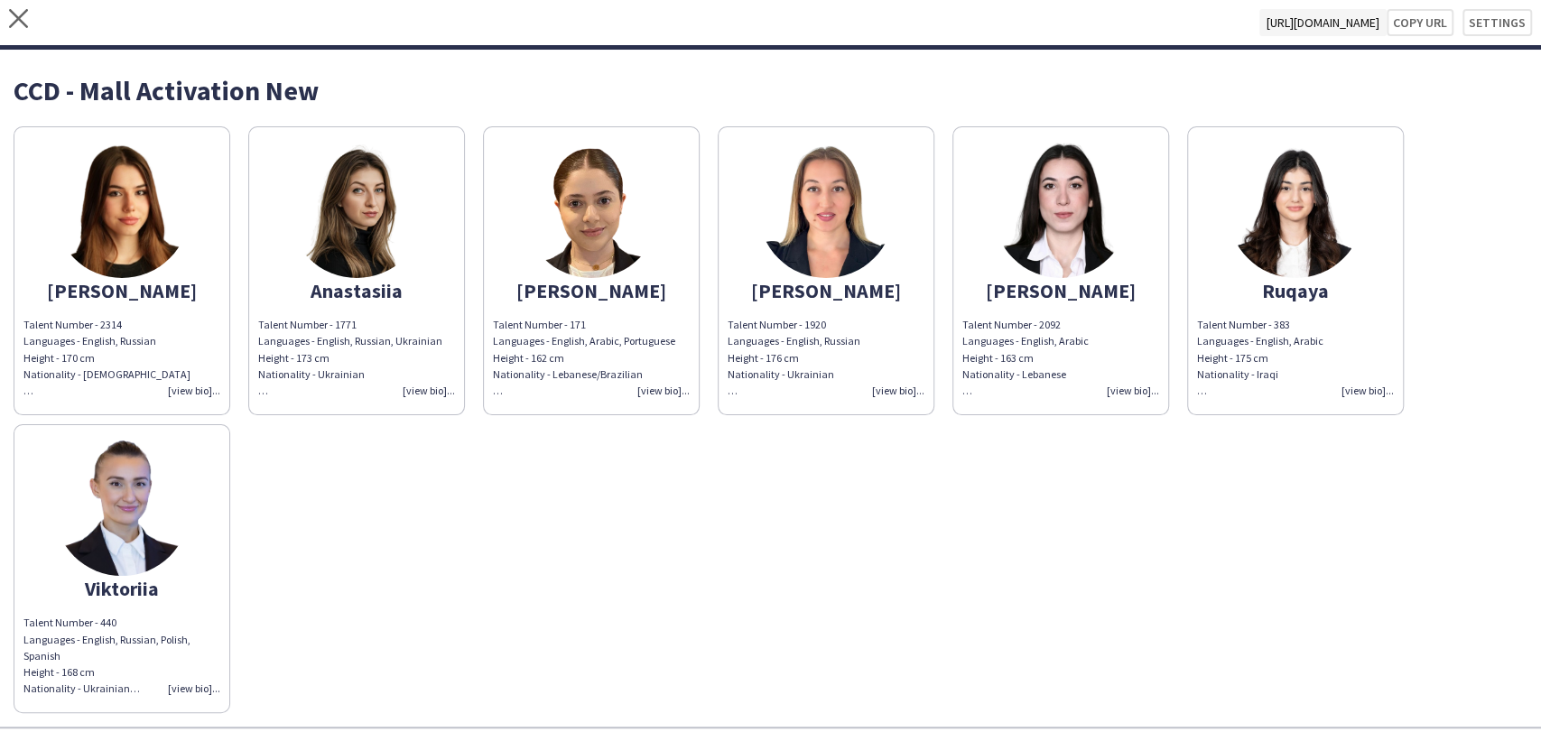
click at [375, 206] on img at bounding box center [356, 210] width 135 height 135
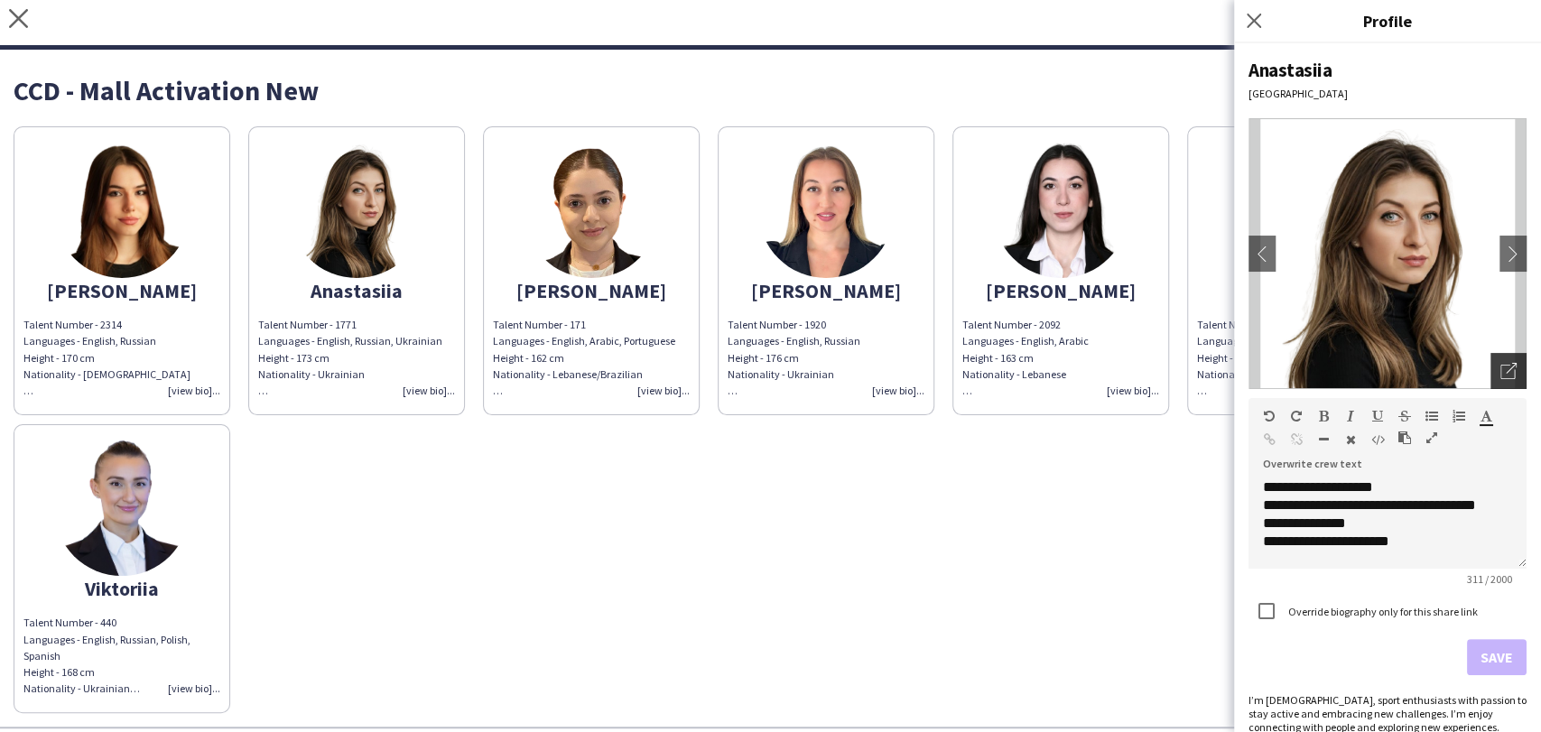
click at [1491, 371] on div "Open photos pop-in" at bounding box center [1509, 371] width 36 height 36
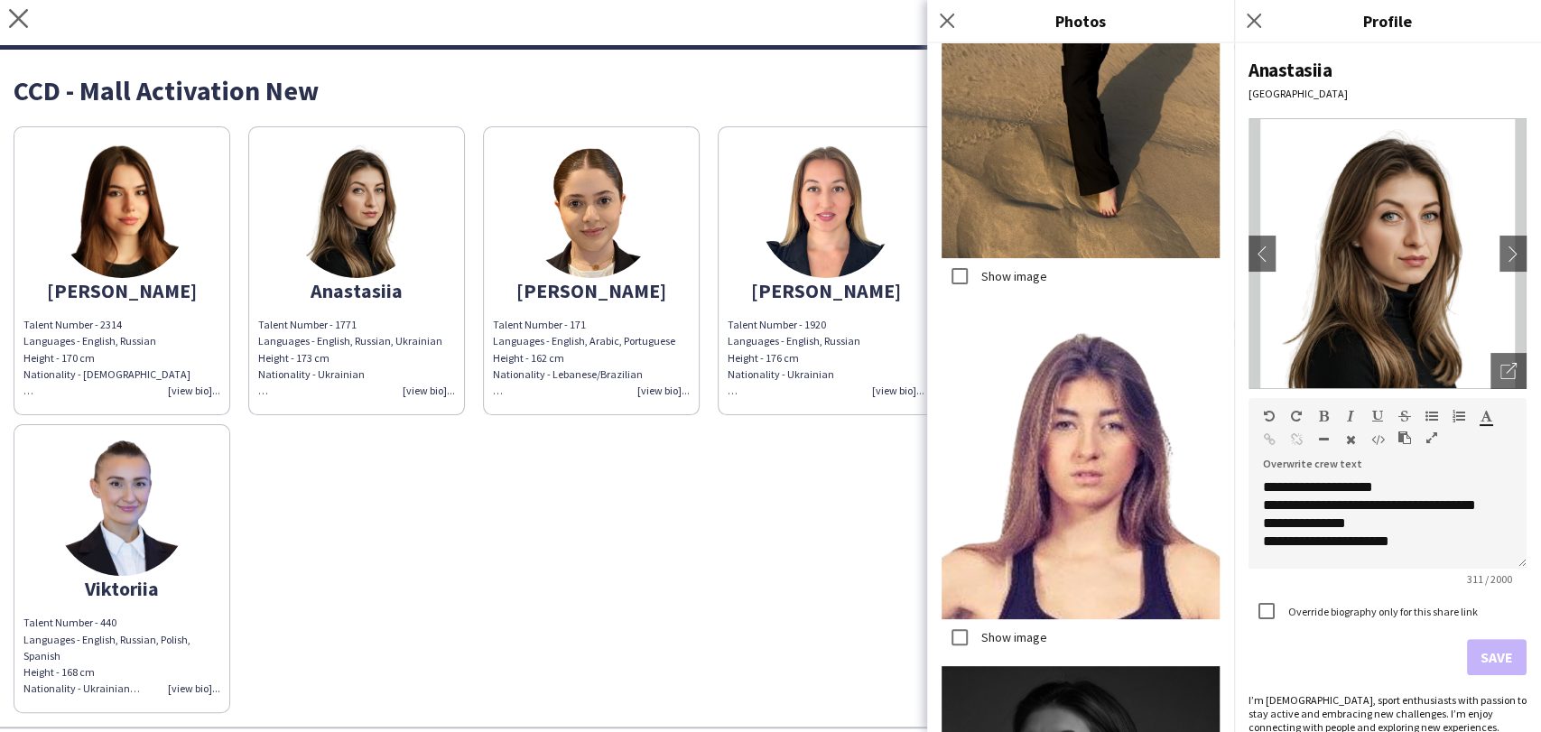
scroll to position [2407, 0]
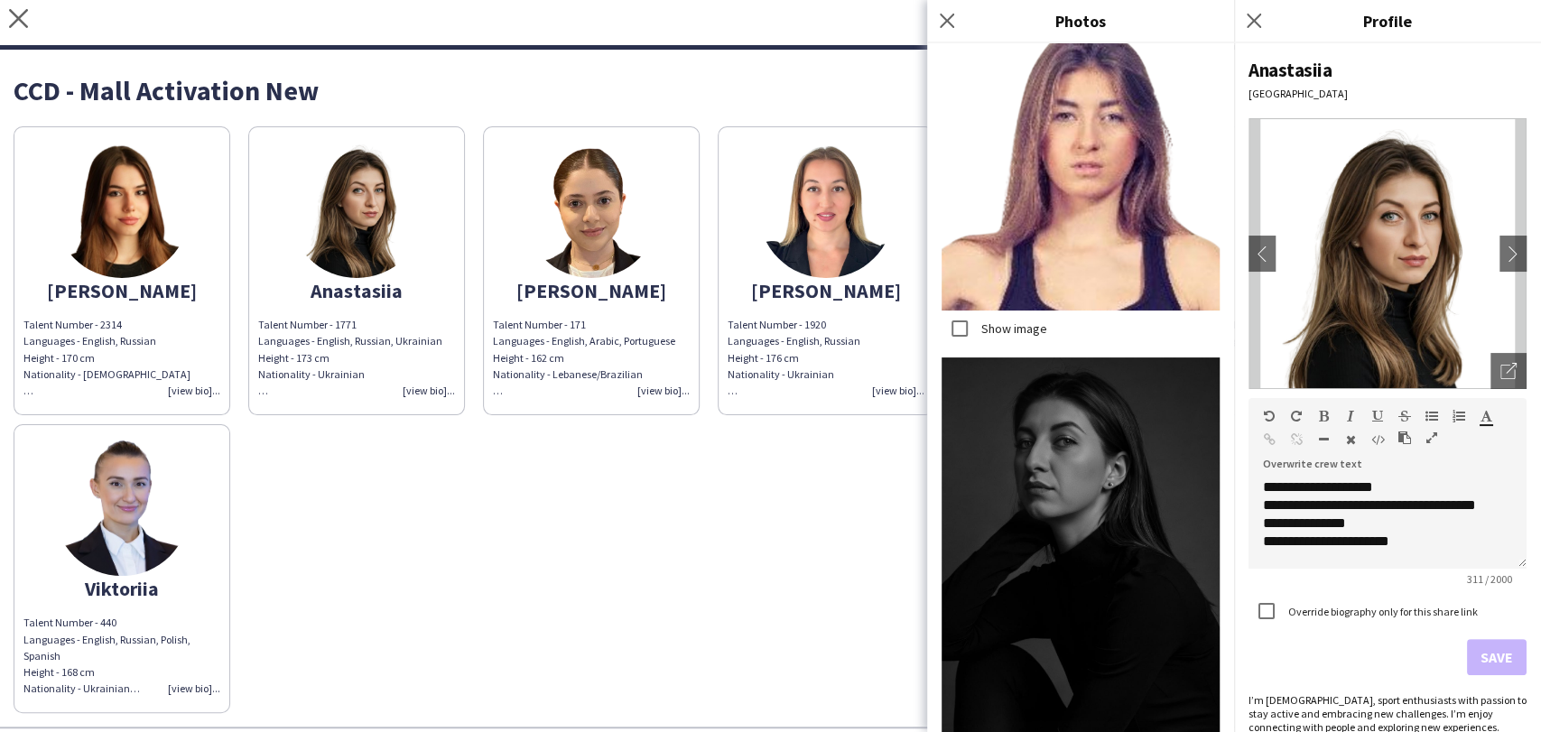
click at [795, 515] on div "Alicia Talent Number - 2314 Languages - English, Russian Height - 170 cm Nation…" at bounding box center [771, 415] width 1514 height 596
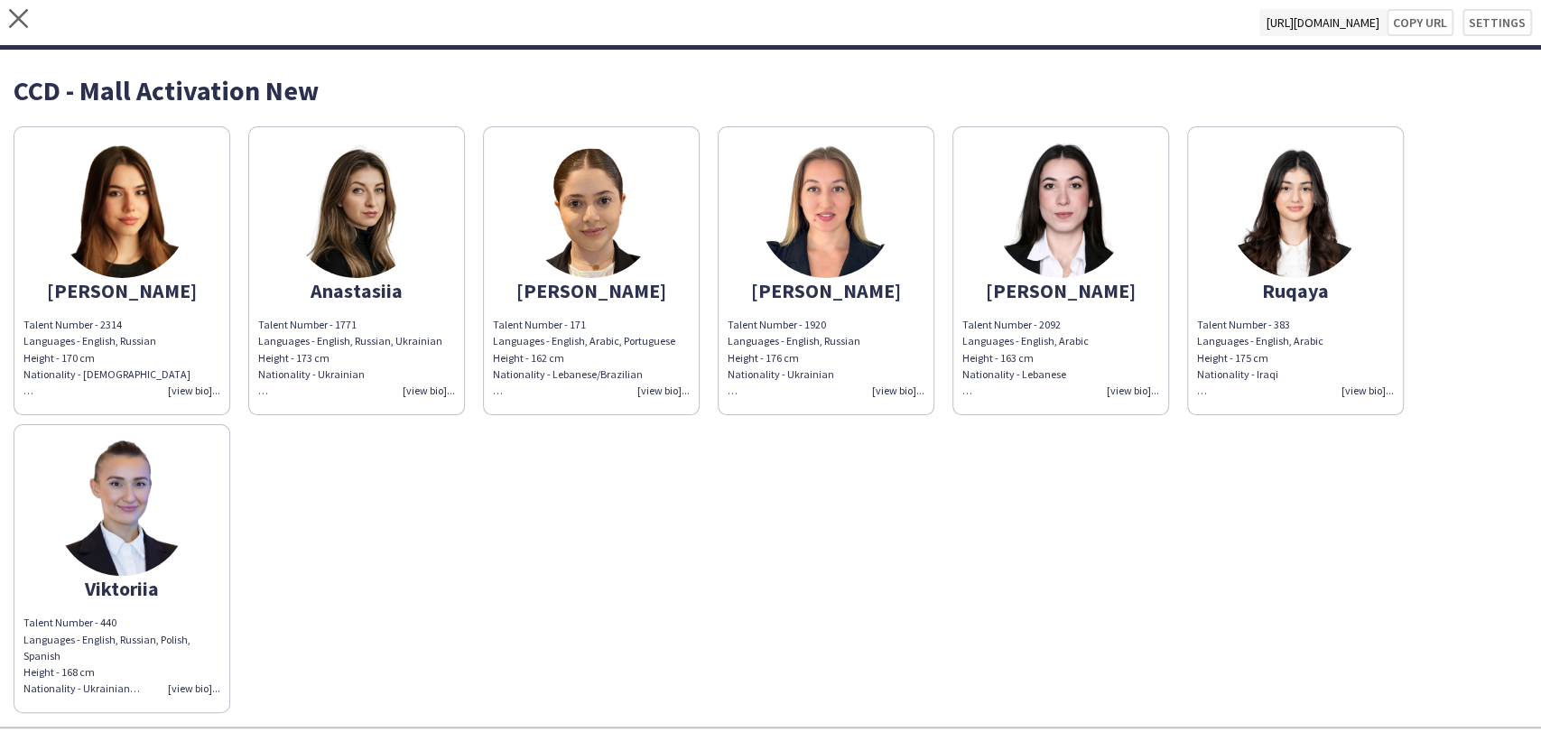
click at [212, 210] on app-share-pages-crew-card "Alicia Talent Number - 2314 Languages - English, Russian Height - 170 cm Nation…" at bounding box center [122, 270] width 217 height 289
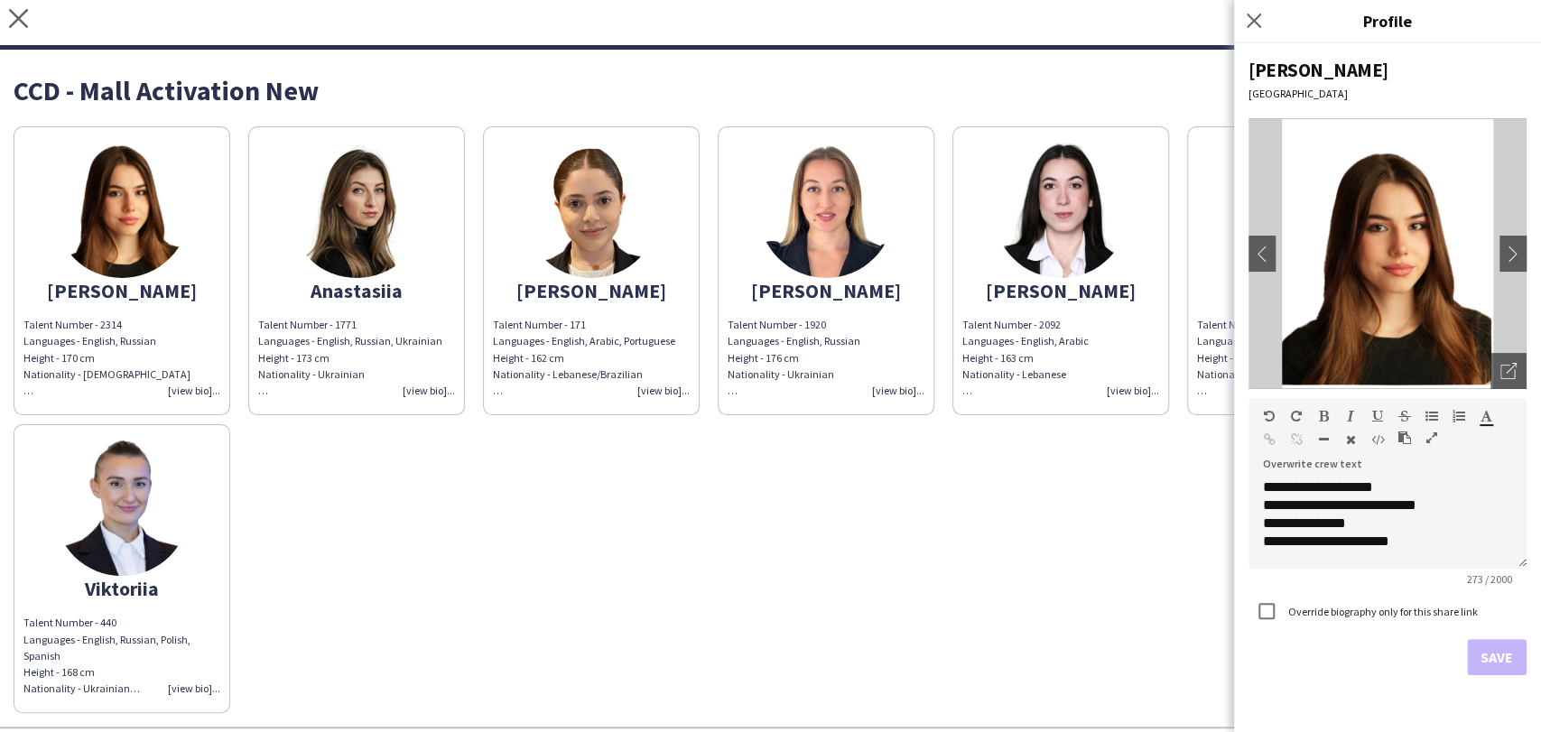
click at [473, 521] on div "Alicia Talent Number - 2314 Languages - English, Russian Height - 170 cm Nation…" at bounding box center [771, 415] width 1514 height 596
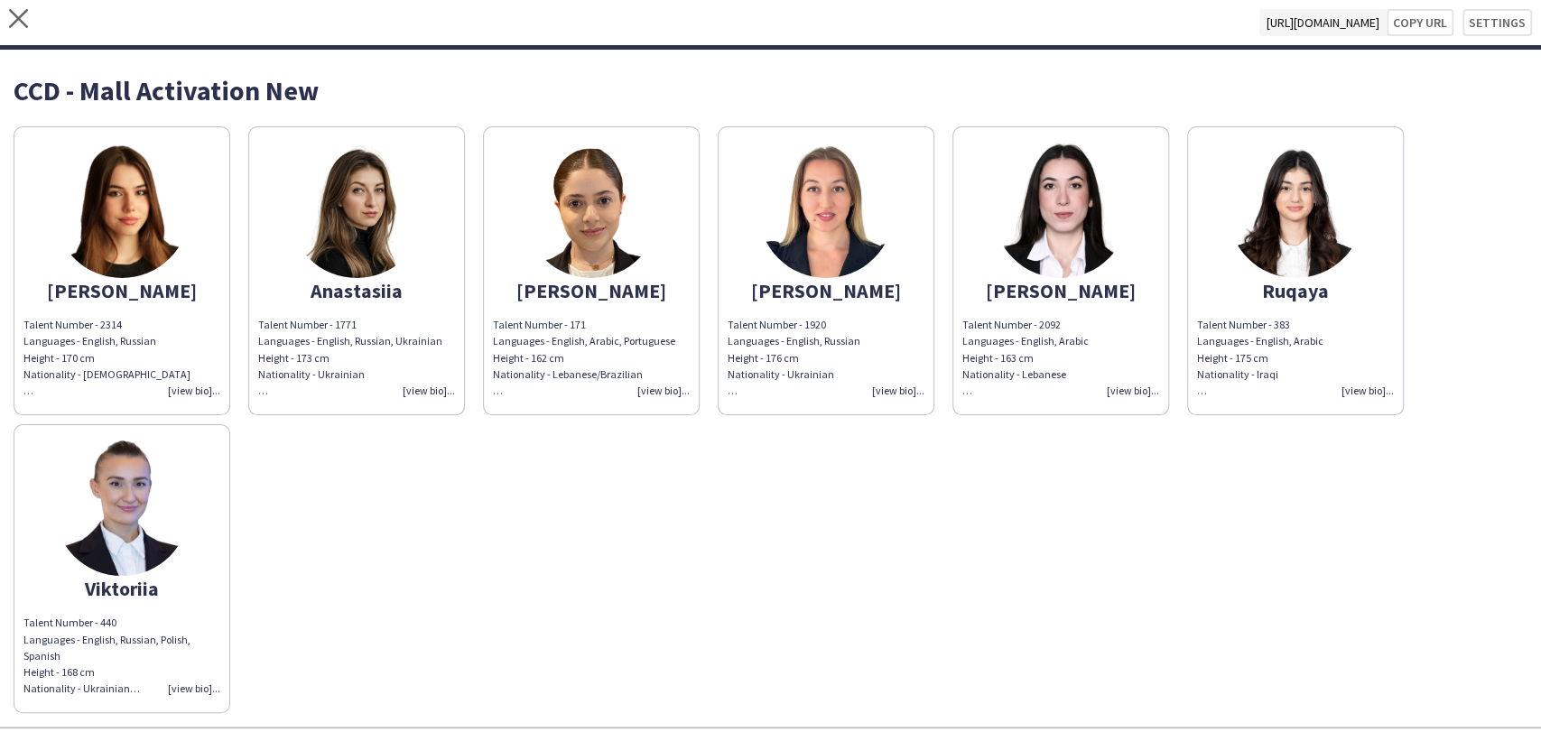
click at [80, 525] on img at bounding box center [121, 508] width 135 height 135
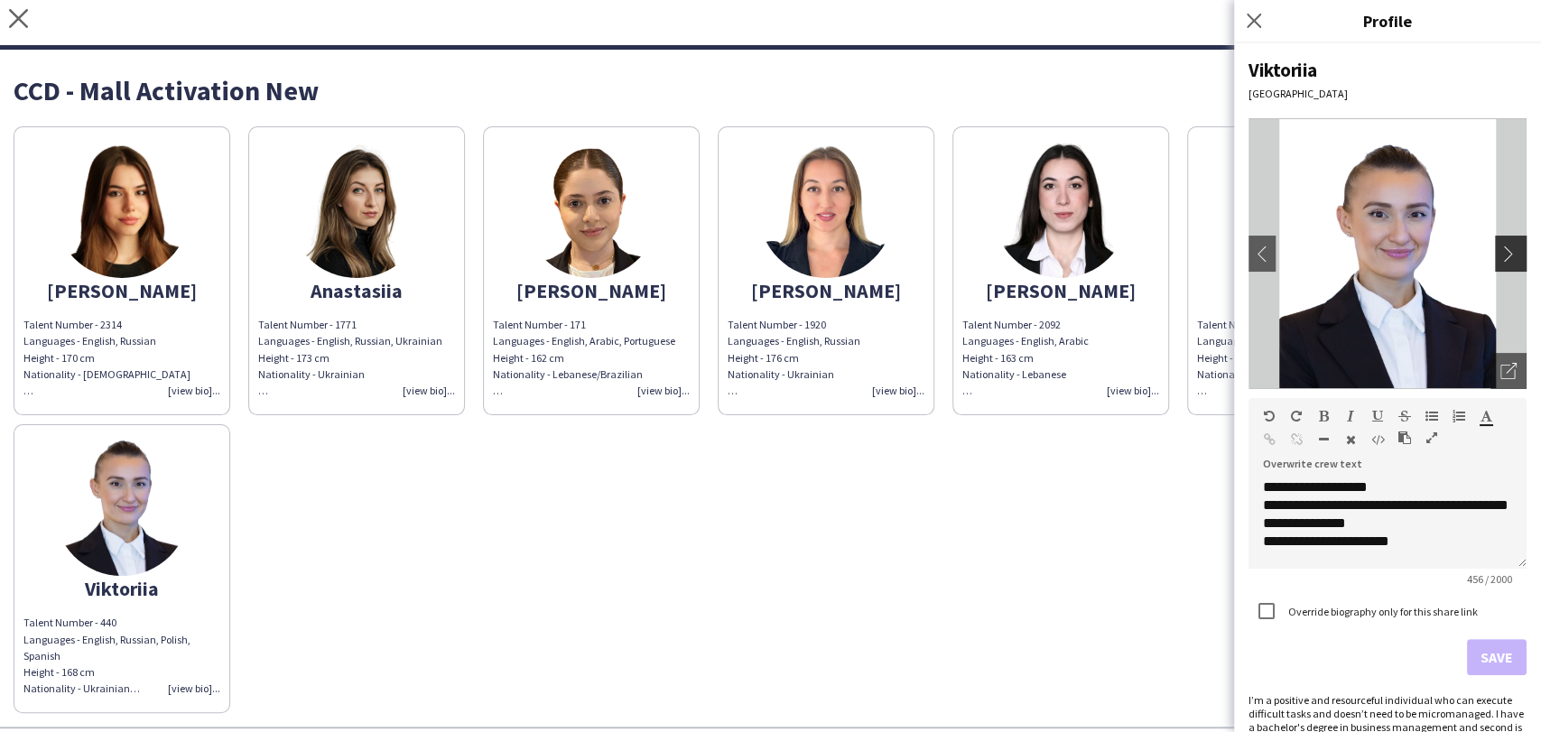
click at [1495, 241] on button "chevron-right" at bounding box center [1513, 254] width 36 height 36
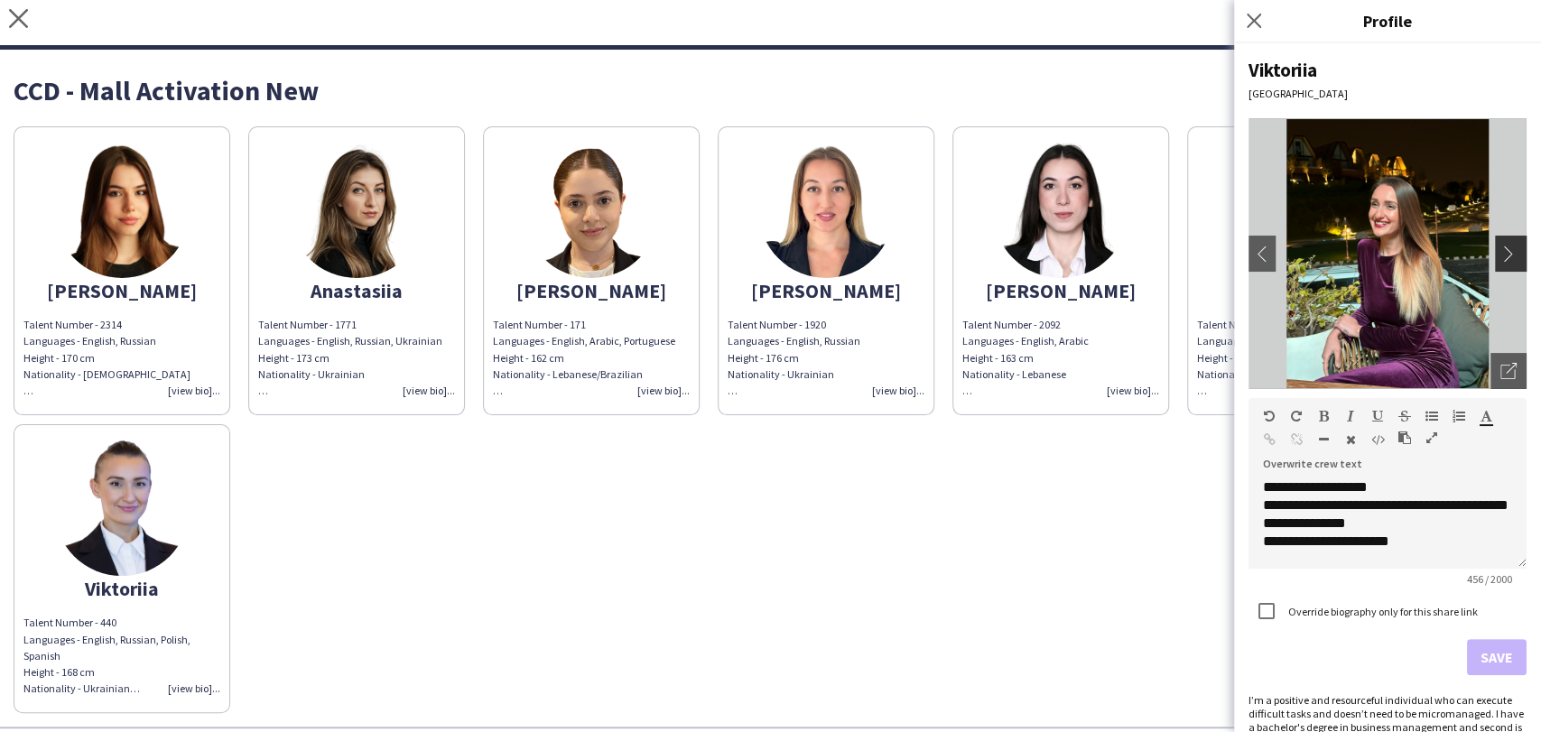
click at [1501, 254] on app-icon "chevron-right" at bounding box center [1513, 254] width 25 height 16
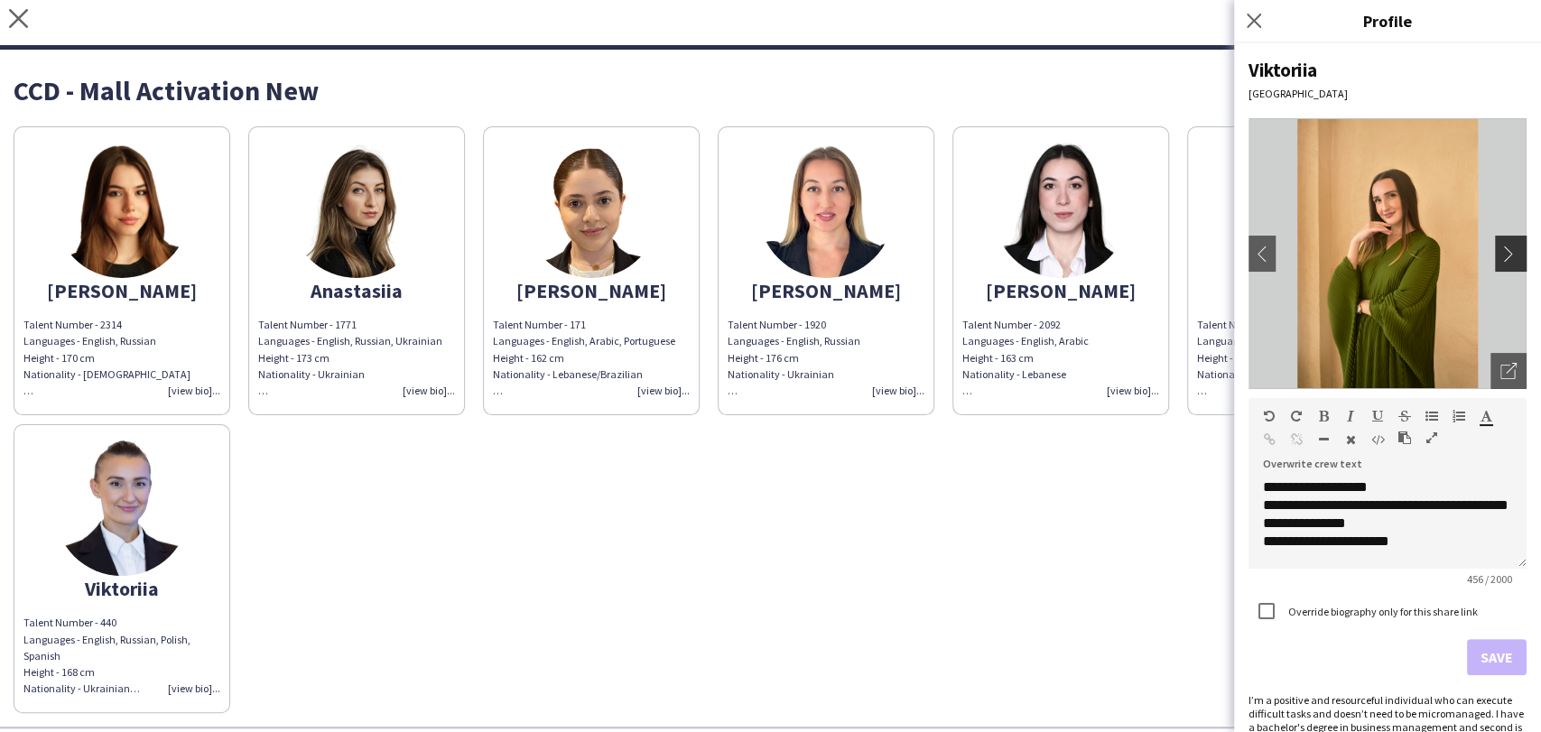
click at [1501, 254] on app-icon "chevron-right" at bounding box center [1513, 254] width 25 height 16
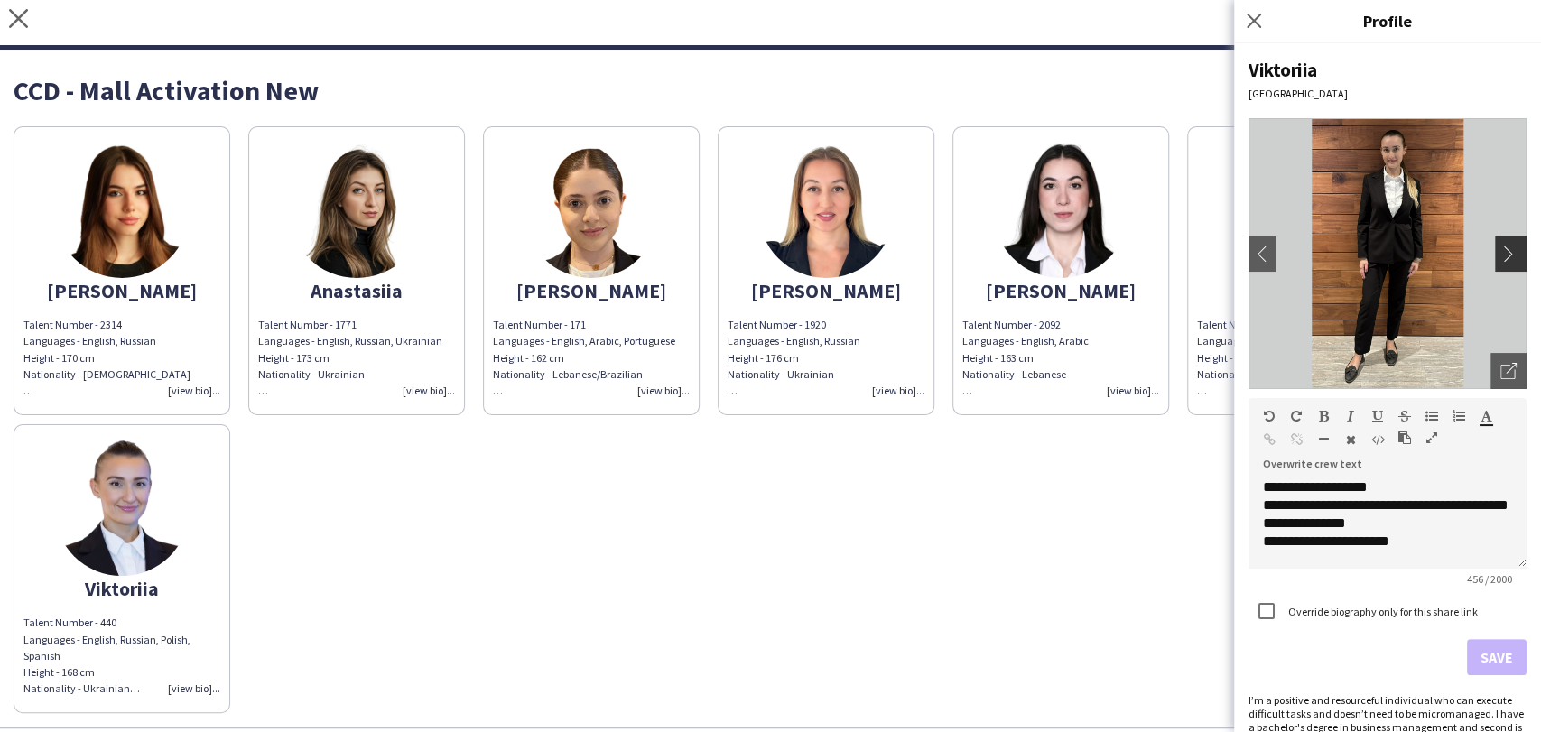
click at [1501, 254] on app-icon "chevron-right" at bounding box center [1513, 254] width 25 height 16
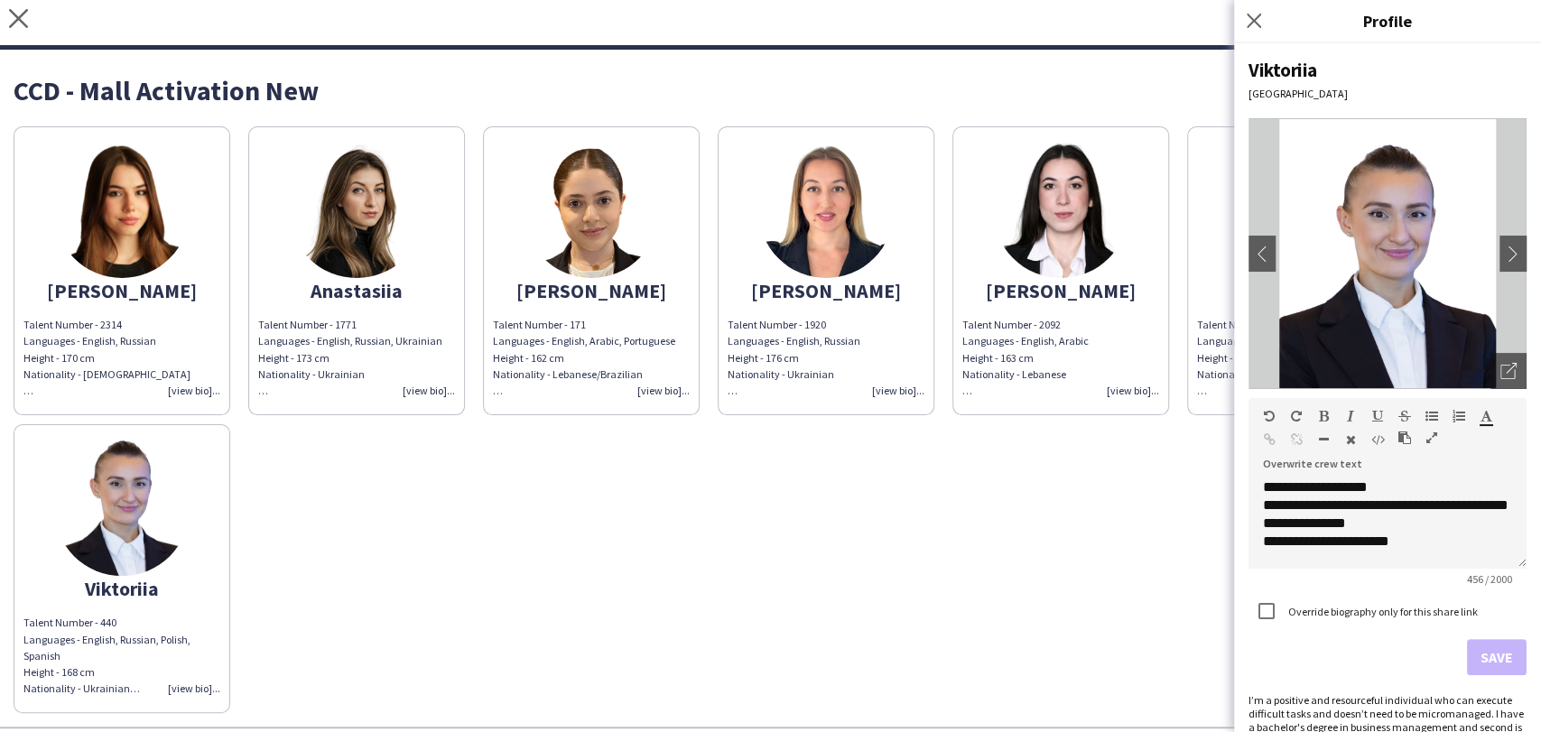
click at [1005, 516] on div "Alicia Talent Number - 2314 Languages - English, Russian Height - 170 cm Nation…" at bounding box center [771, 415] width 1514 height 596
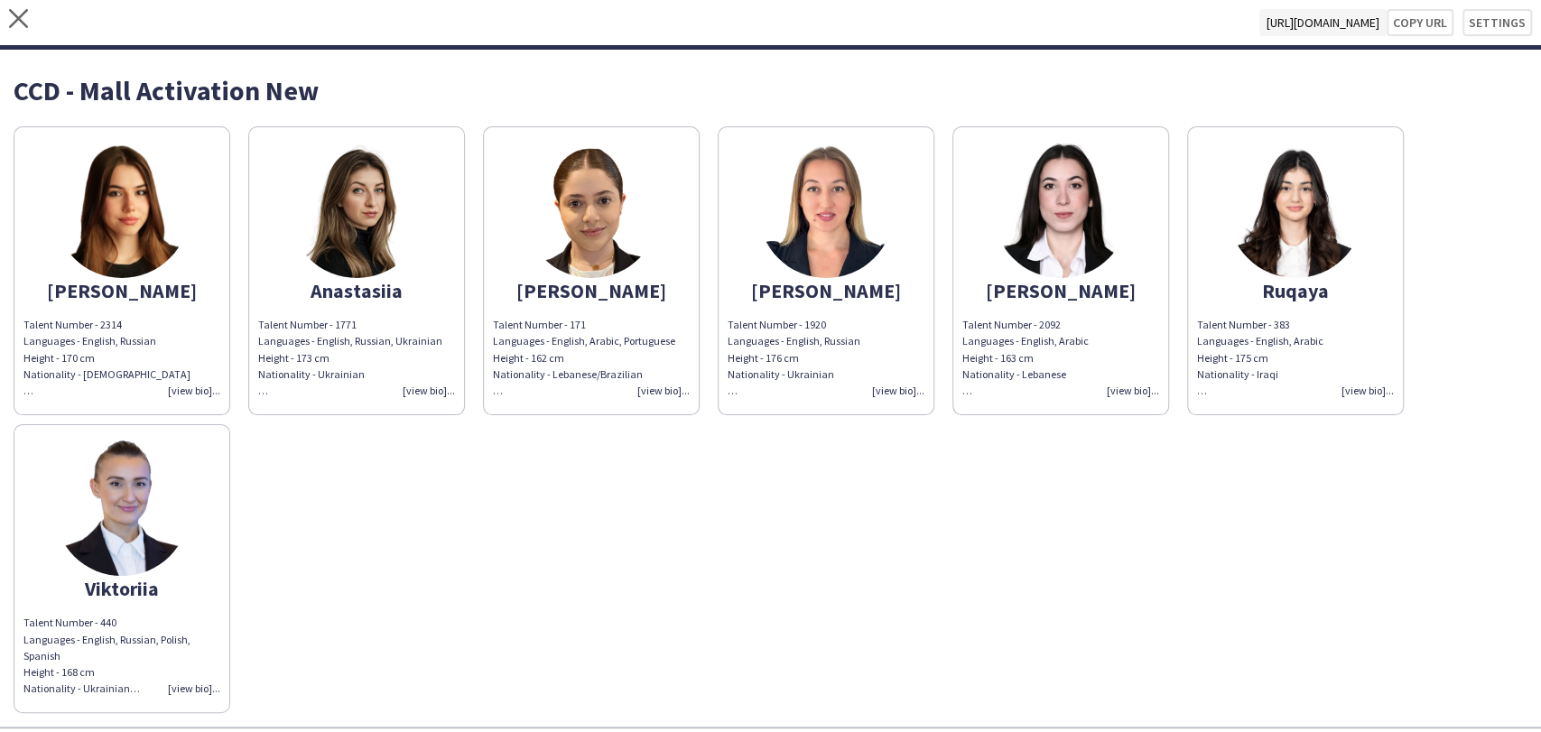
click at [1063, 209] on img at bounding box center [1060, 210] width 135 height 135
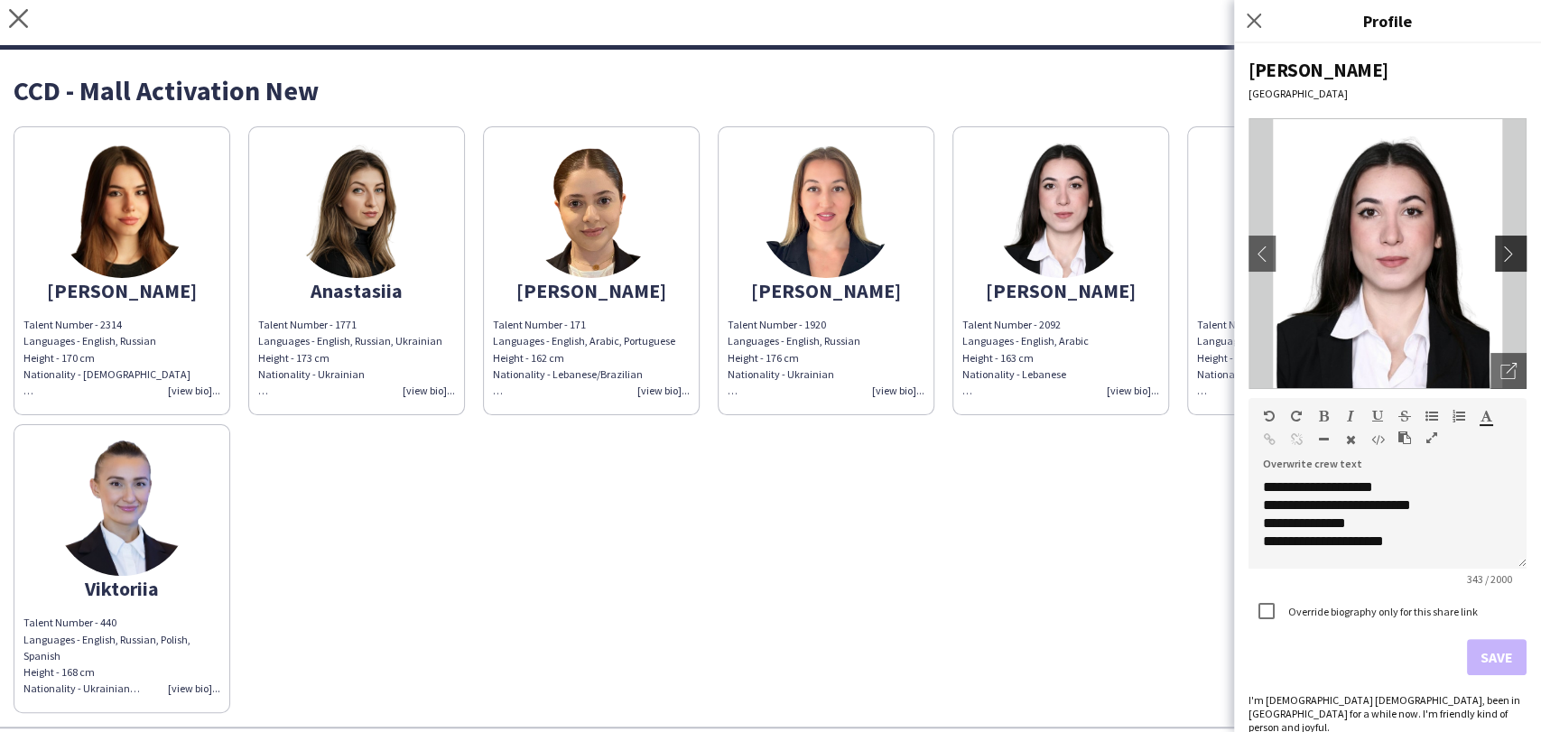
click at [1501, 255] on app-icon "chevron-right" at bounding box center [1513, 254] width 25 height 16
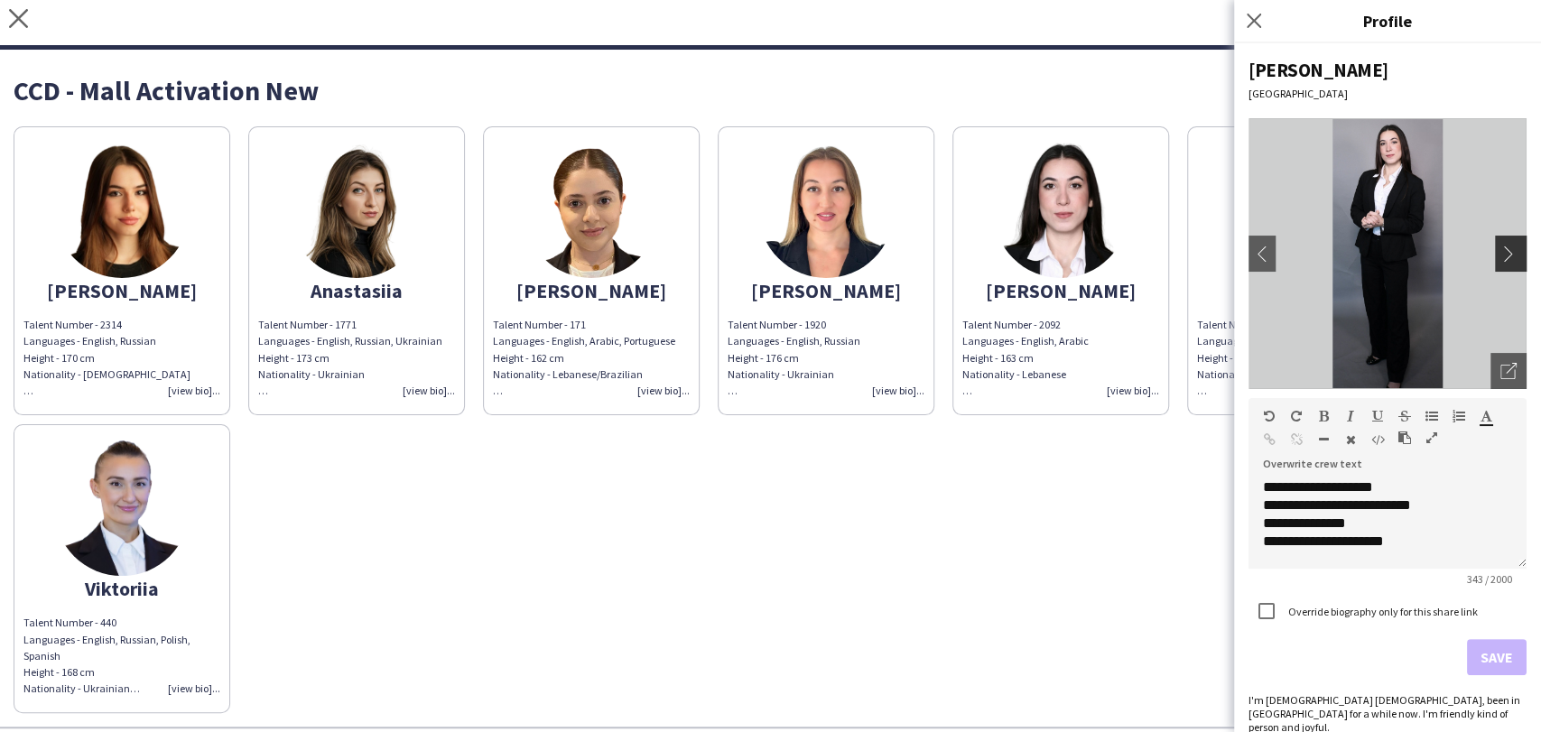
click at [1496, 241] on button "chevron-right" at bounding box center [1513, 254] width 36 height 36
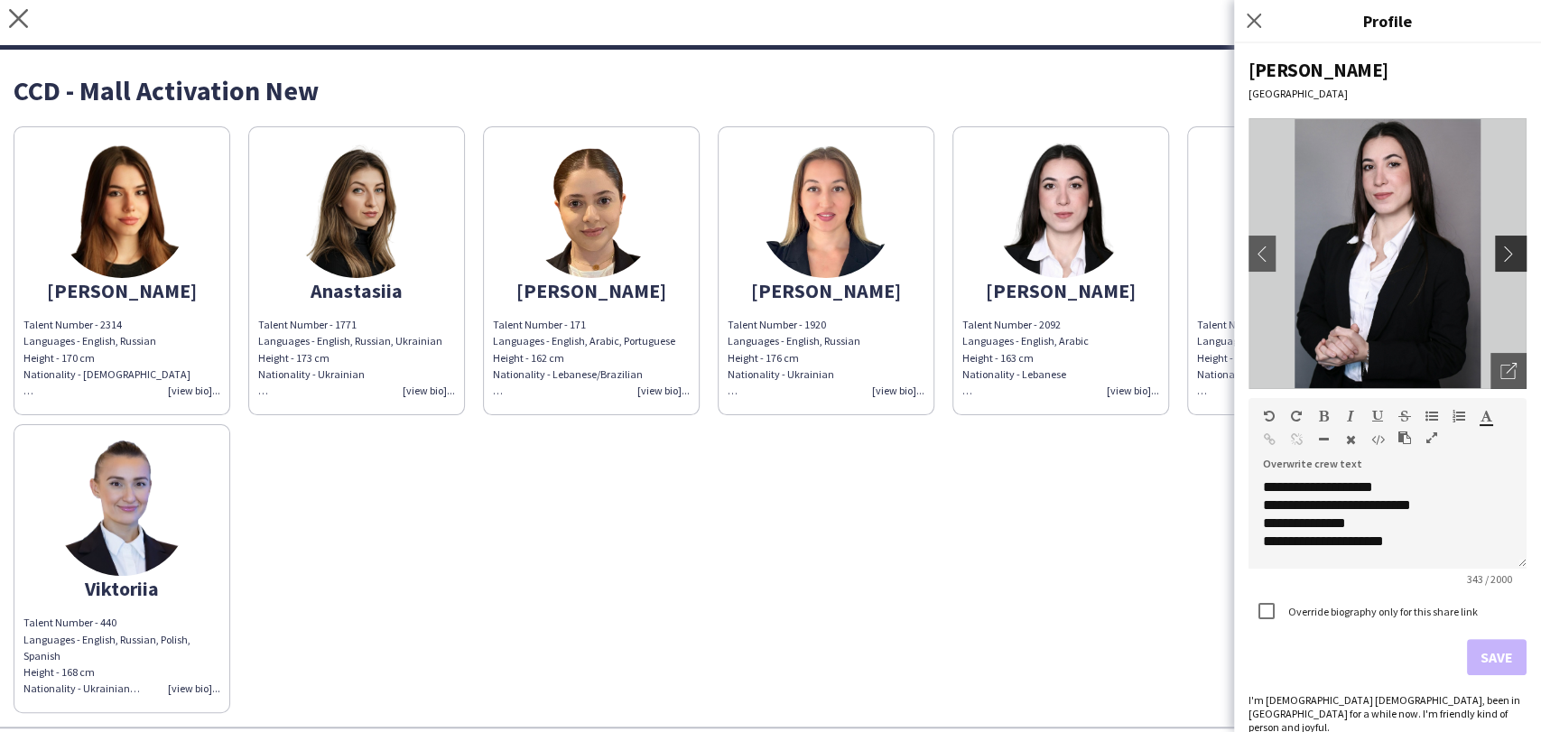
click at [1496, 243] on button "chevron-right" at bounding box center [1513, 254] width 36 height 36
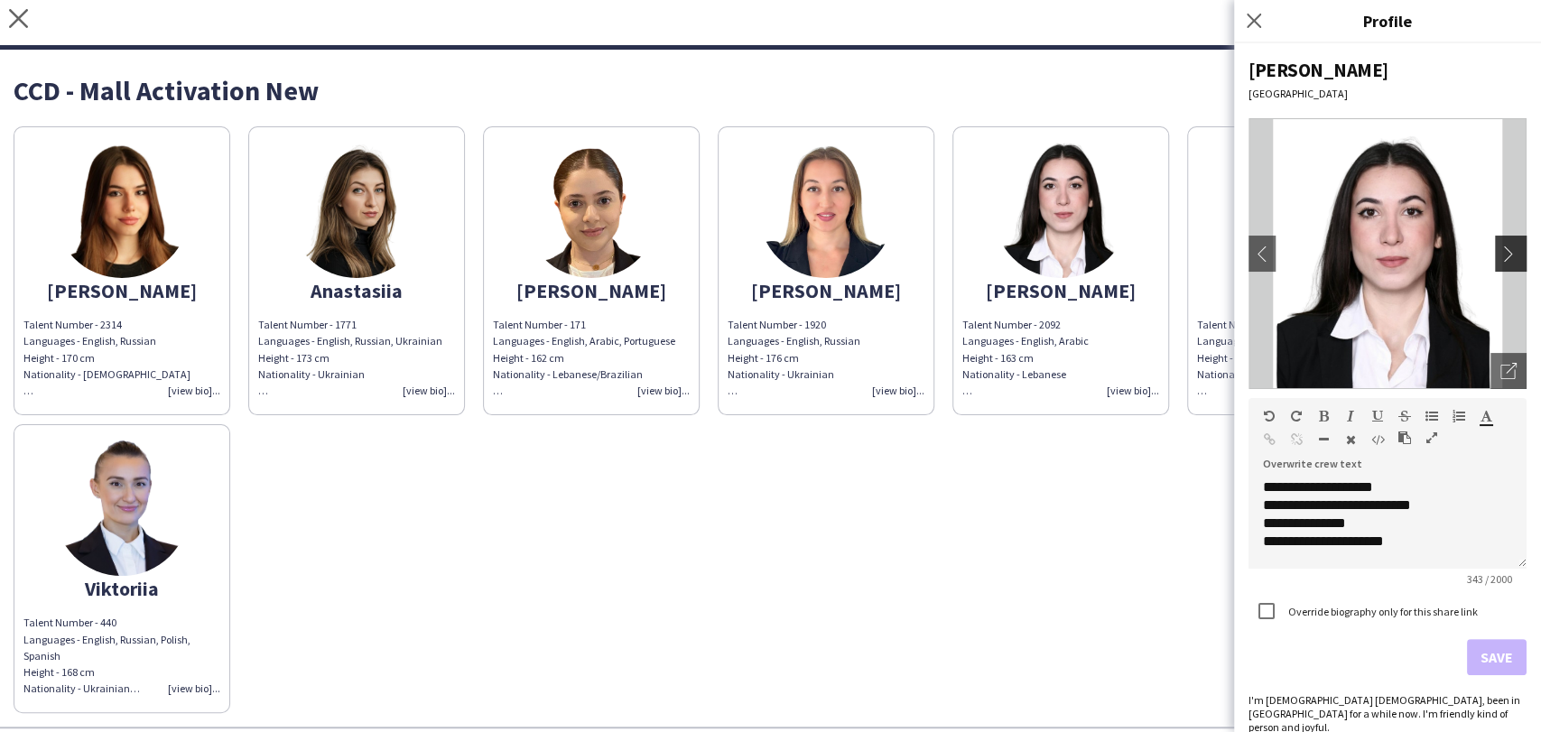
click at [1496, 243] on button "chevron-right" at bounding box center [1513, 254] width 36 height 36
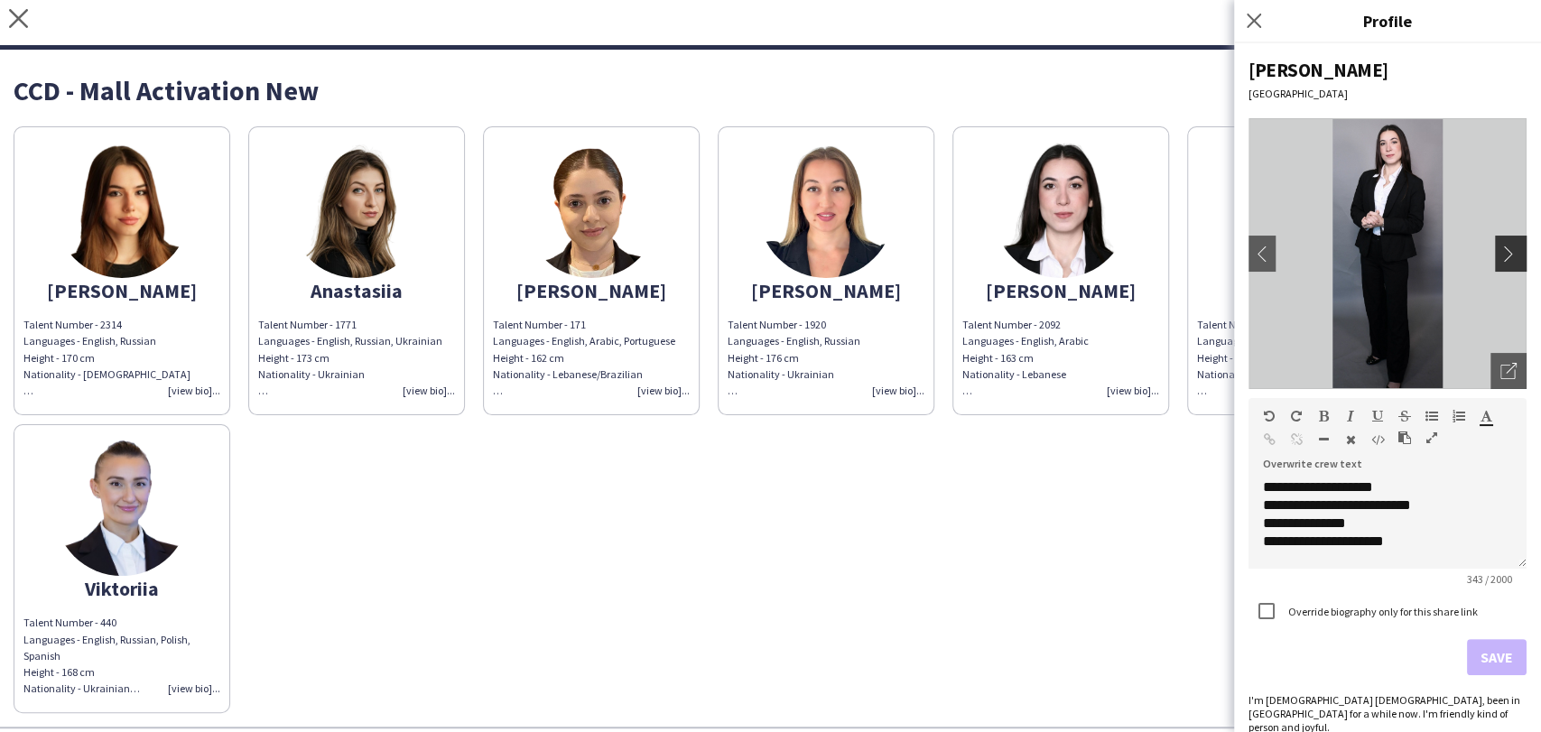
click at [1496, 243] on button "chevron-right" at bounding box center [1513, 254] width 36 height 36
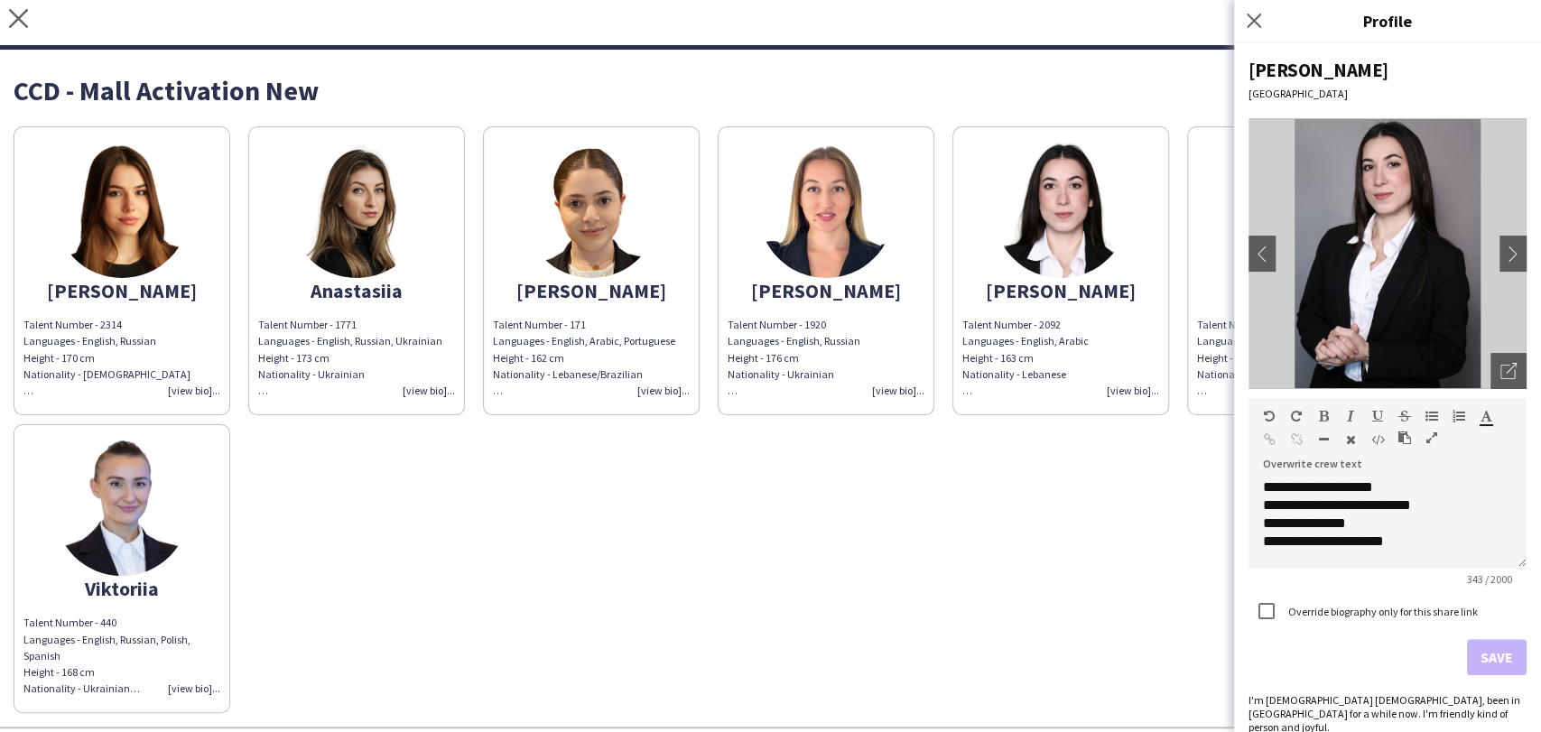
click at [1015, 531] on div "Alicia Talent Number - 2314 Languages - English, Russian Height - 170 cm Nation…" at bounding box center [771, 415] width 1514 height 596
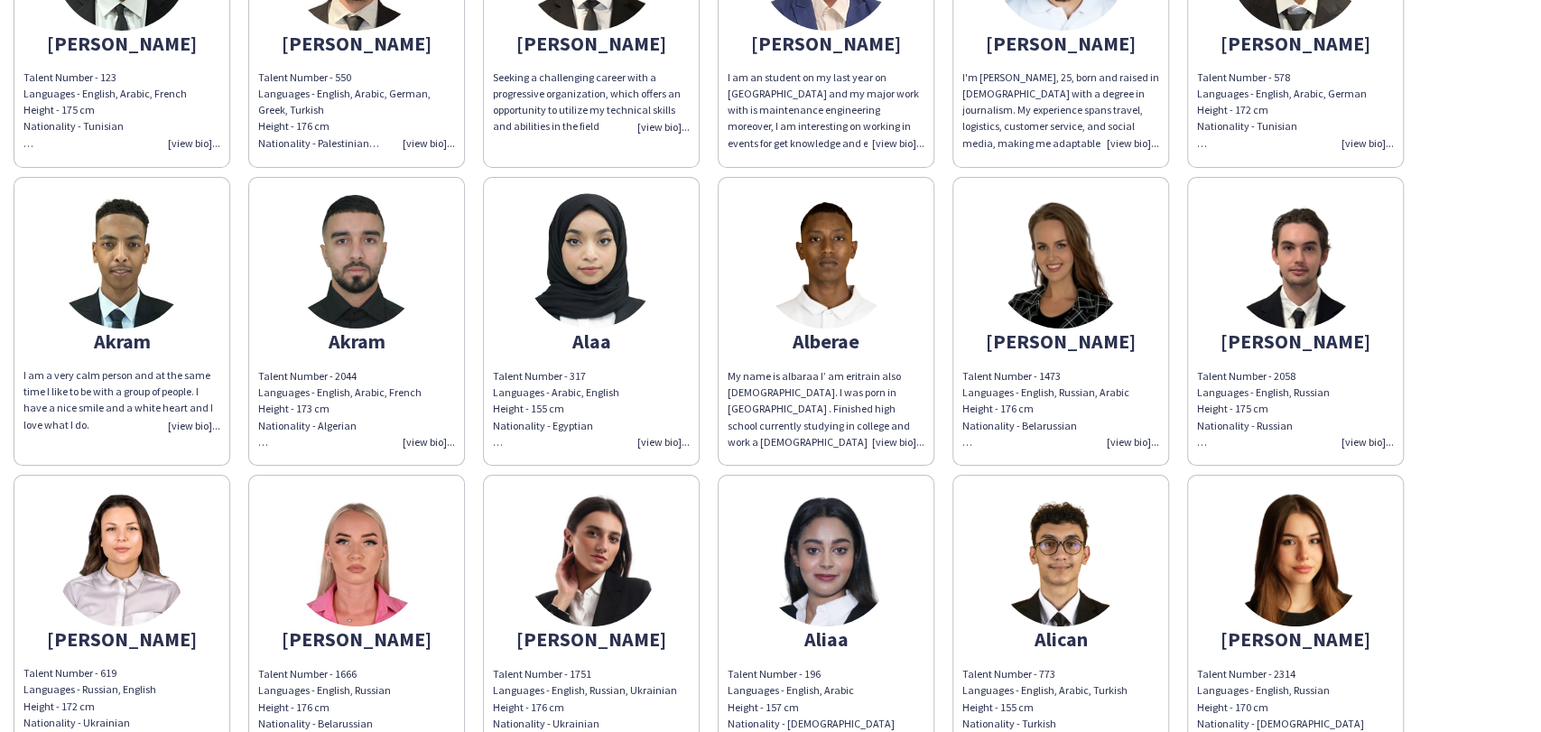
scroll to position [2022, 0]
